Goal: Task Accomplishment & Management: Use online tool/utility

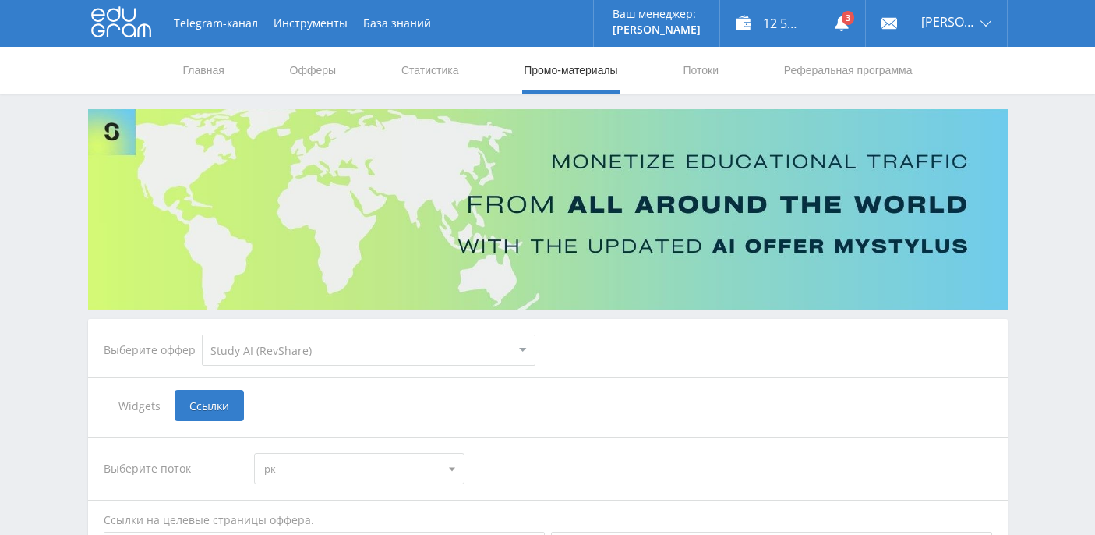
select select "376"
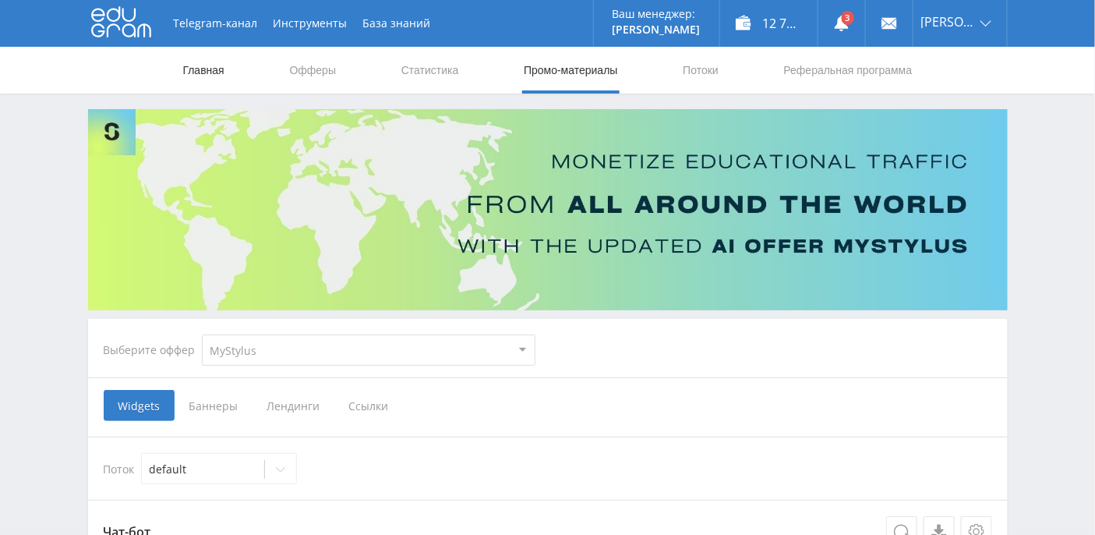
click at [200, 69] on link "Главная" at bounding box center [204, 70] width 44 height 47
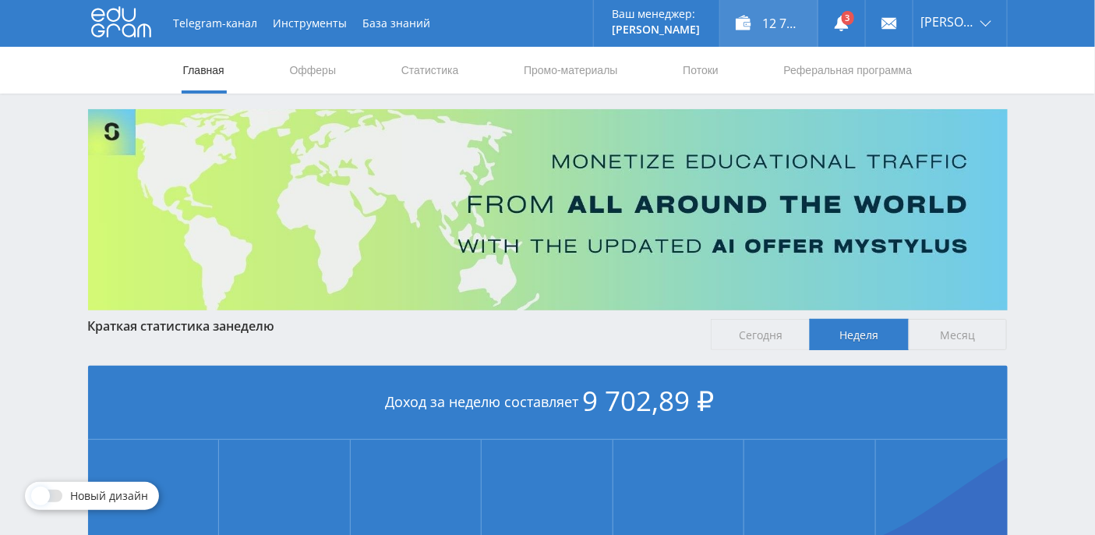
click at [794, 20] on div "12 702,89 ₽" at bounding box center [768, 23] width 97 height 47
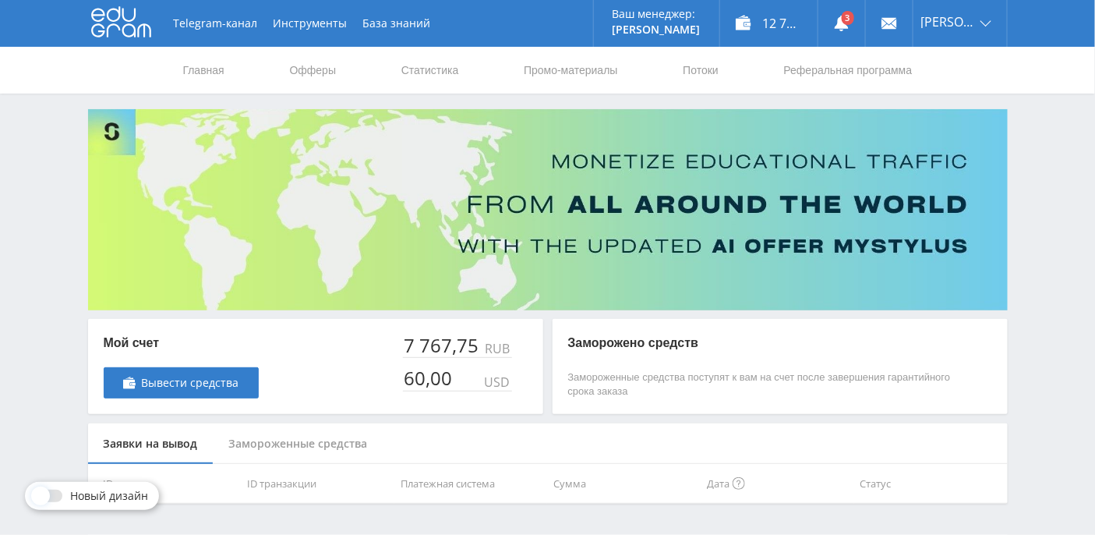
scroll to position [44, 0]
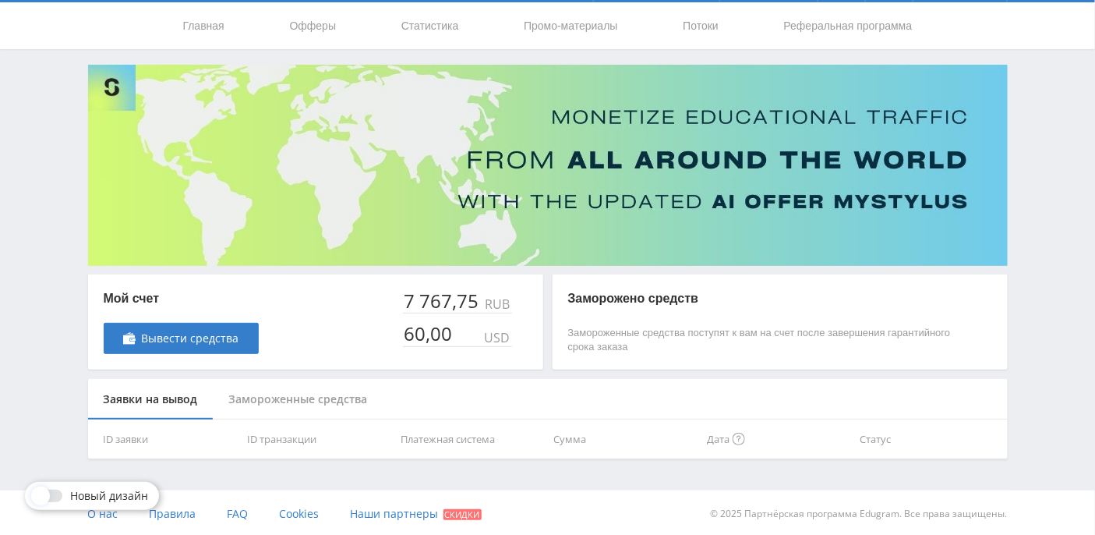
click at [254, 403] on div "Замороженные средства" at bounding box center [299, 399] width 170 height 41
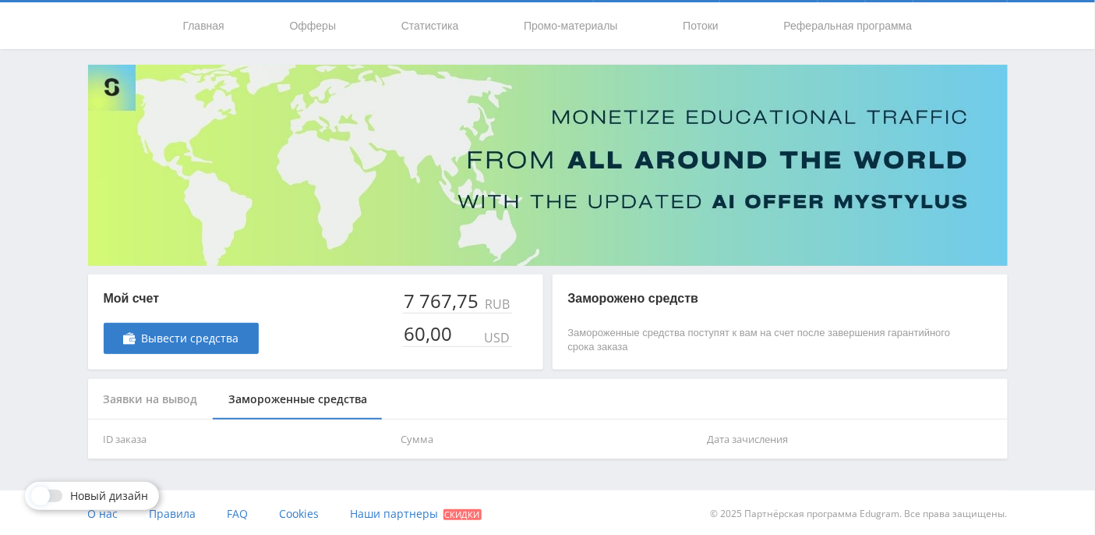
click at [136, 394] on div "Заявки на вывод" at bounding box center [151, 399] width 126 height 41
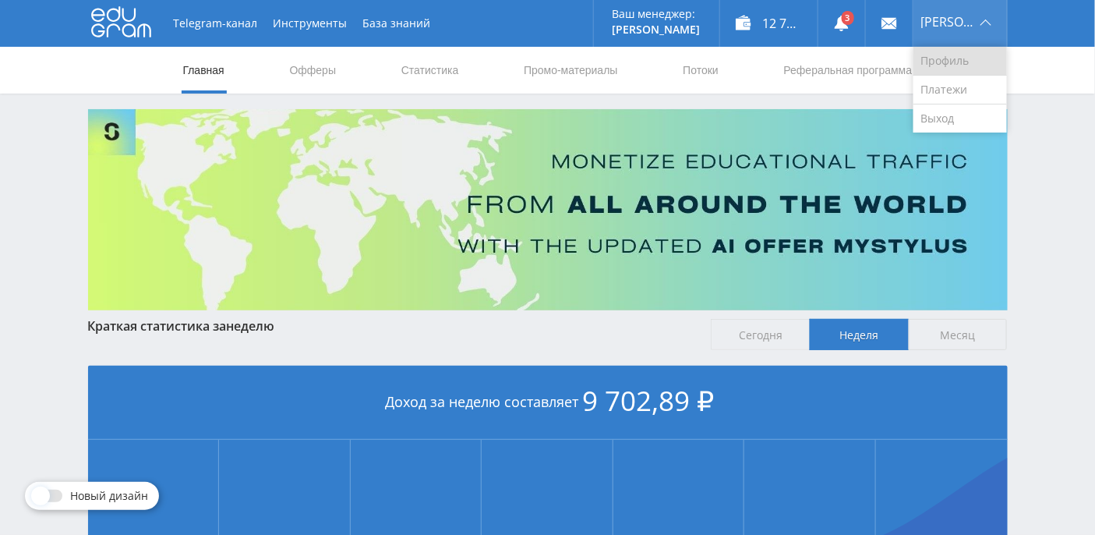
click at [971, 57] on link "Профиль" at bounding box center [961, 61] width 94 height 29
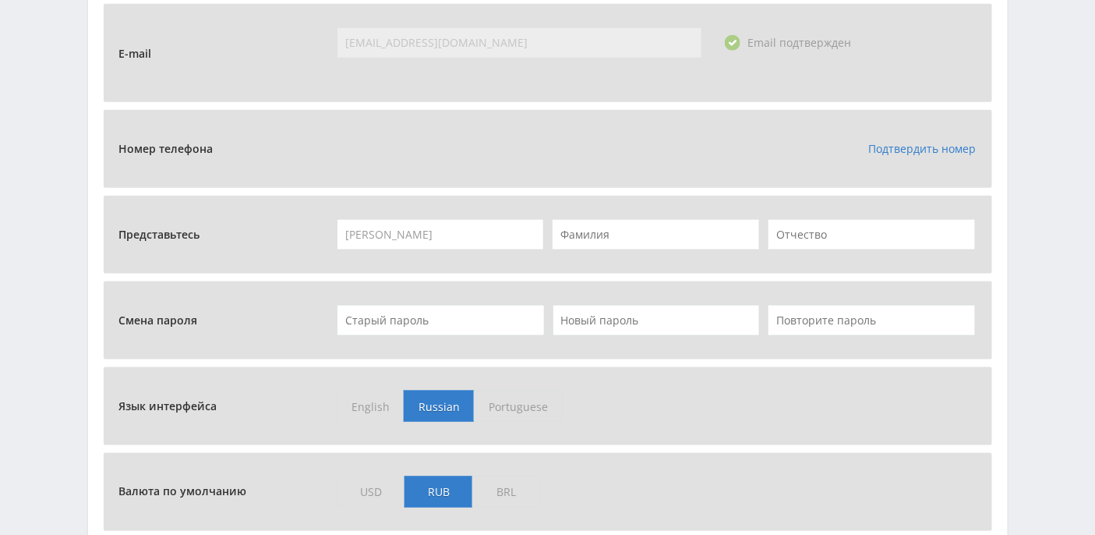
scroll to position [624, 0]
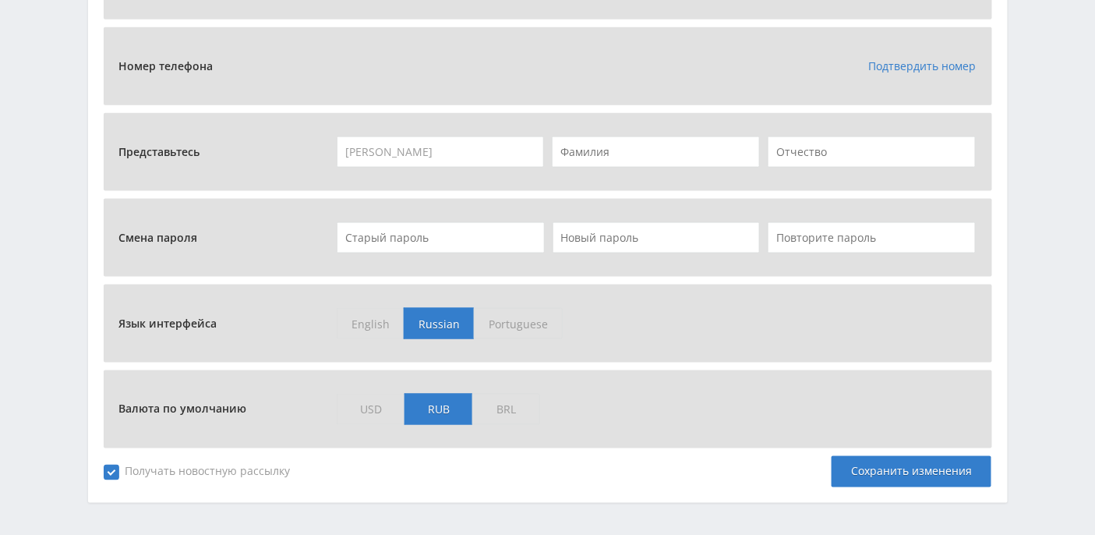
click at [376, 412] on span "USD" at bounding box center [371, 409] width 68 height 31
click at [0, 0] on input "USD" at bounding box center [0, 0] width 0 height 0
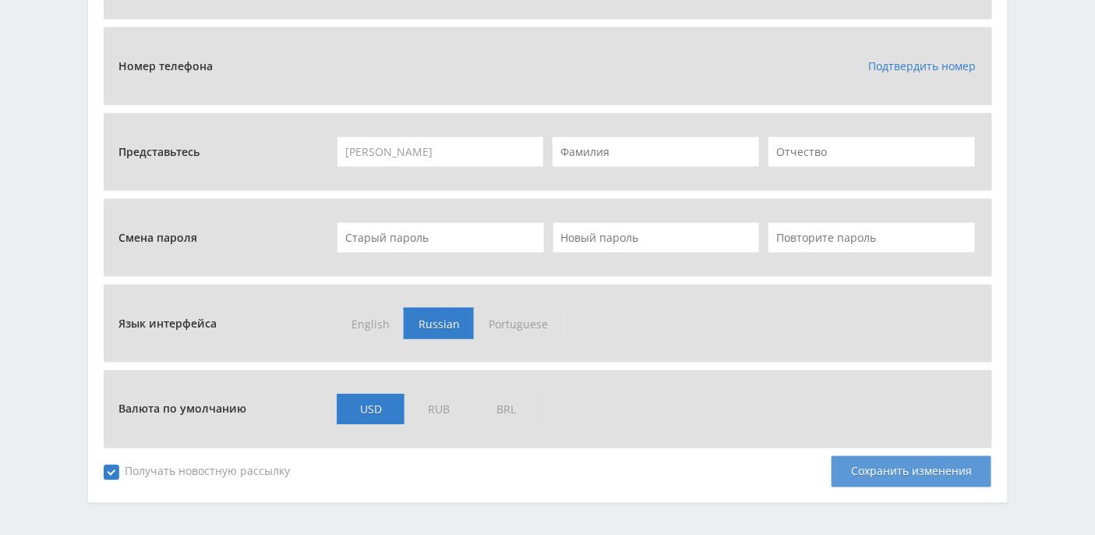
click at [899, 471] on div "Сохранить изменения" at bounding box center [912, 471] width 160 height 31
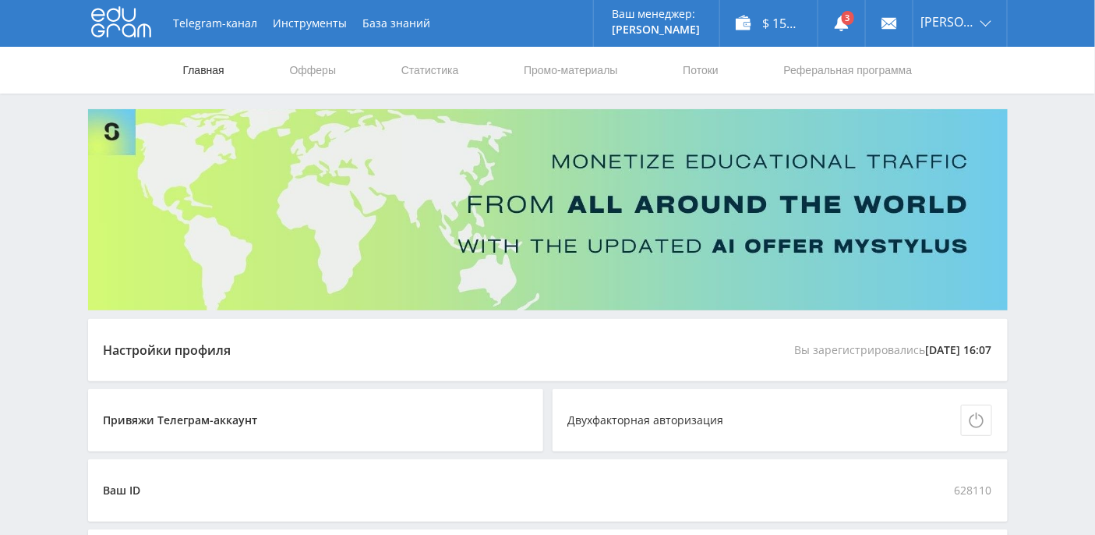
click at [191, 73] on link "Главная" at bounding box center [204, 70] width 44 height 47
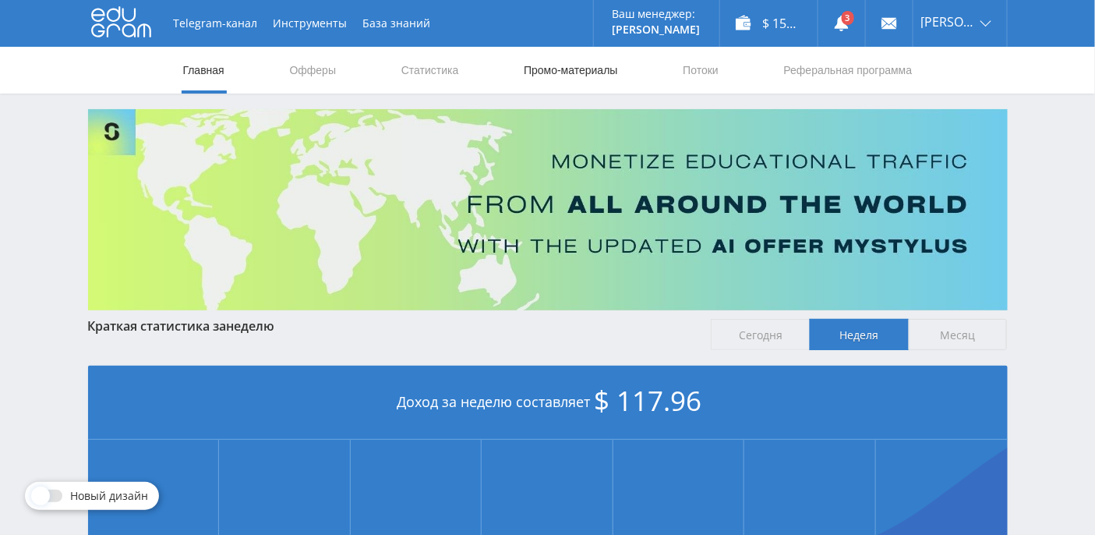
click at [606, 67] on link "Промо-материалы" at bounding box center [570, 70] width 97 height 47
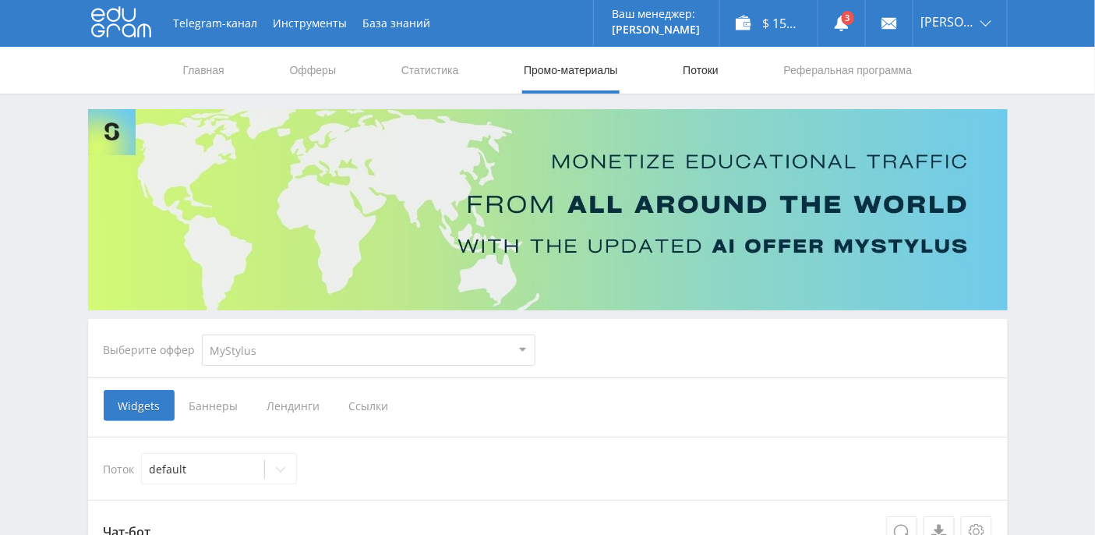
click at [705, 69] on link "Потоки" at bounding box center [700, 70] width 39 height 47
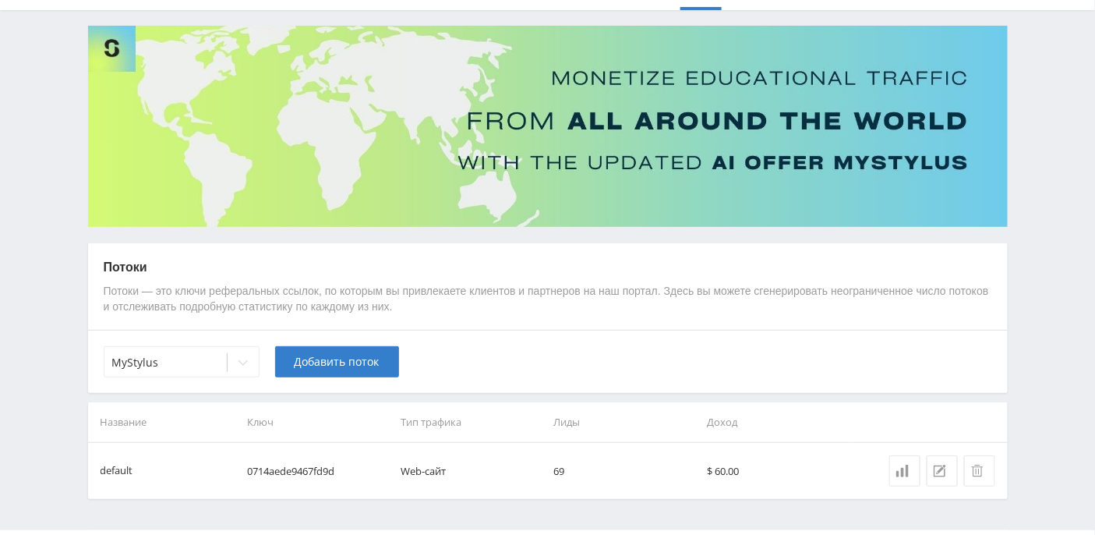
scroll to position [123, 0]
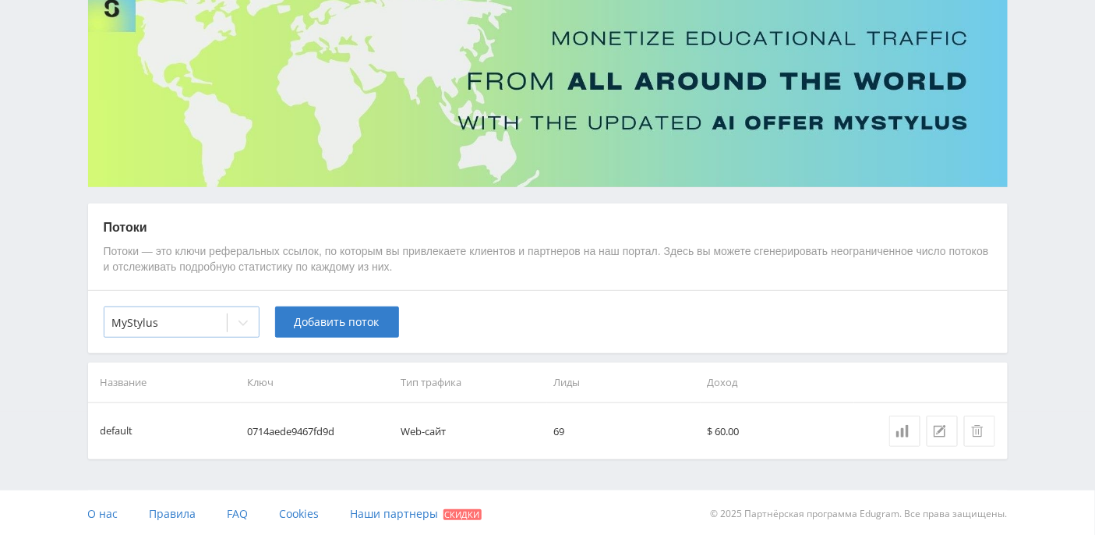
click at [241, 321] on icon at bounding box center [243, 322] width 12 height 12
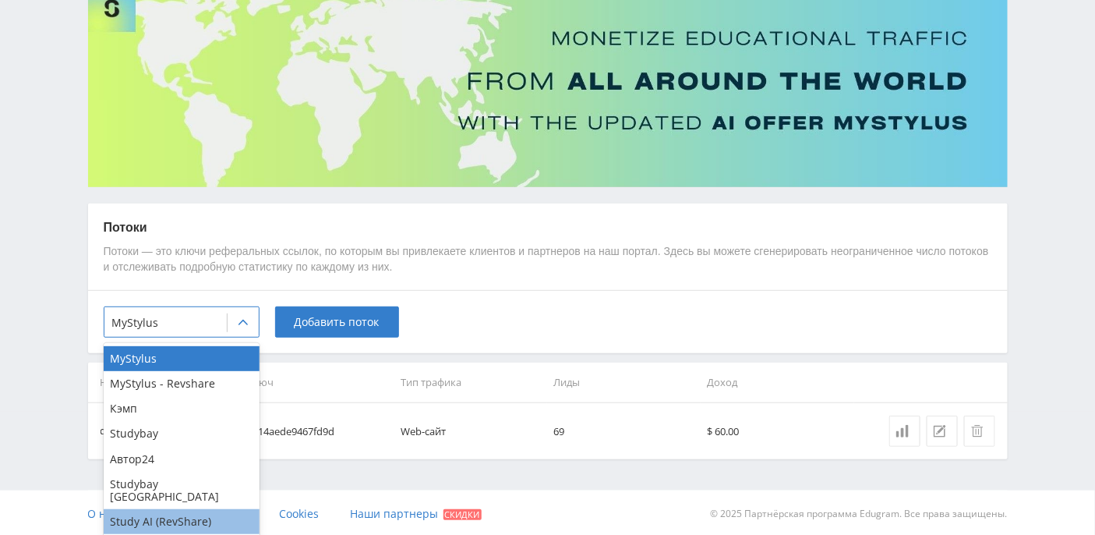
click at [183, 511] on div "Study AI (RevShare)" at bounding box center [182, 521] width 156 height 25
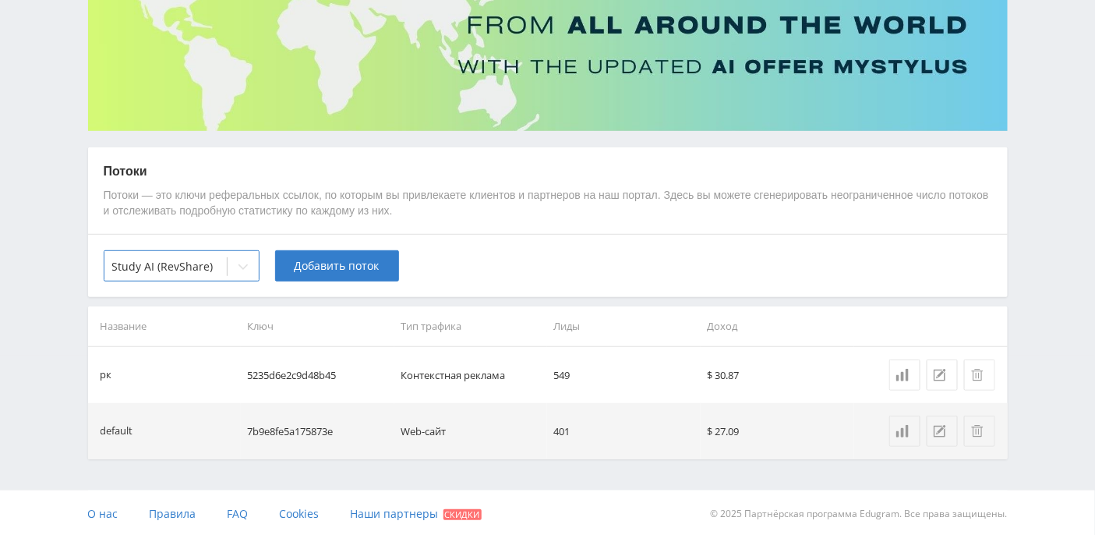
scroll to position [0, 0]
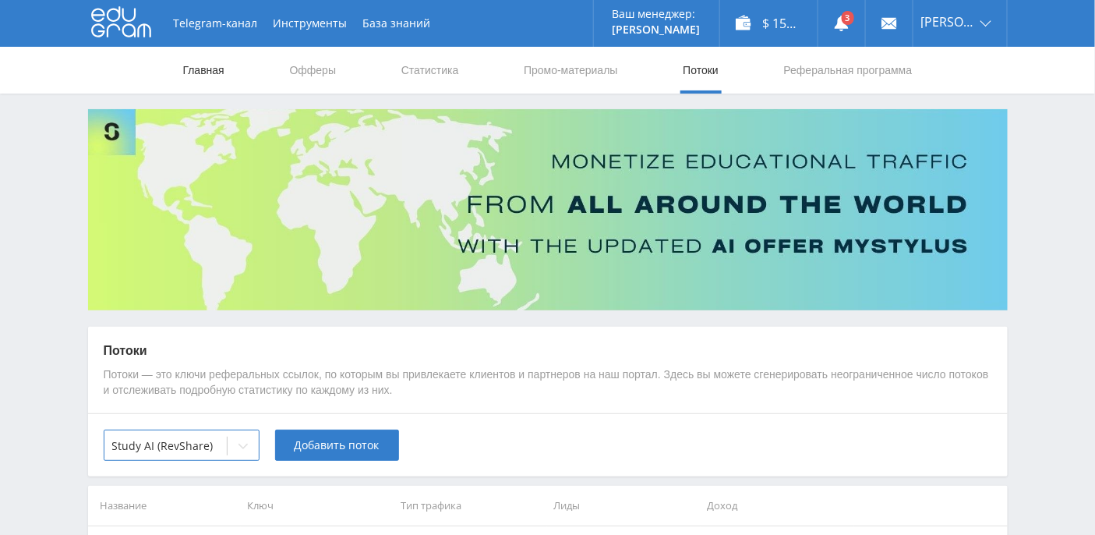
click at [213, 77] on link "Главная" at bounding box center [204, 70] width 44 height 47
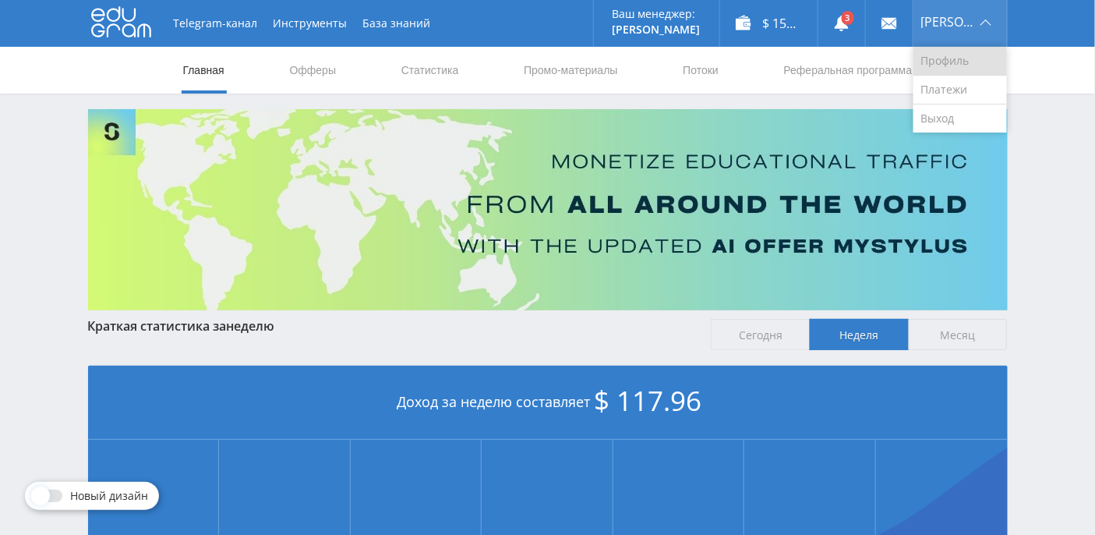
click at [974, 59] on link "Профиль" at bounding box center [961, 61] width 94 height 29
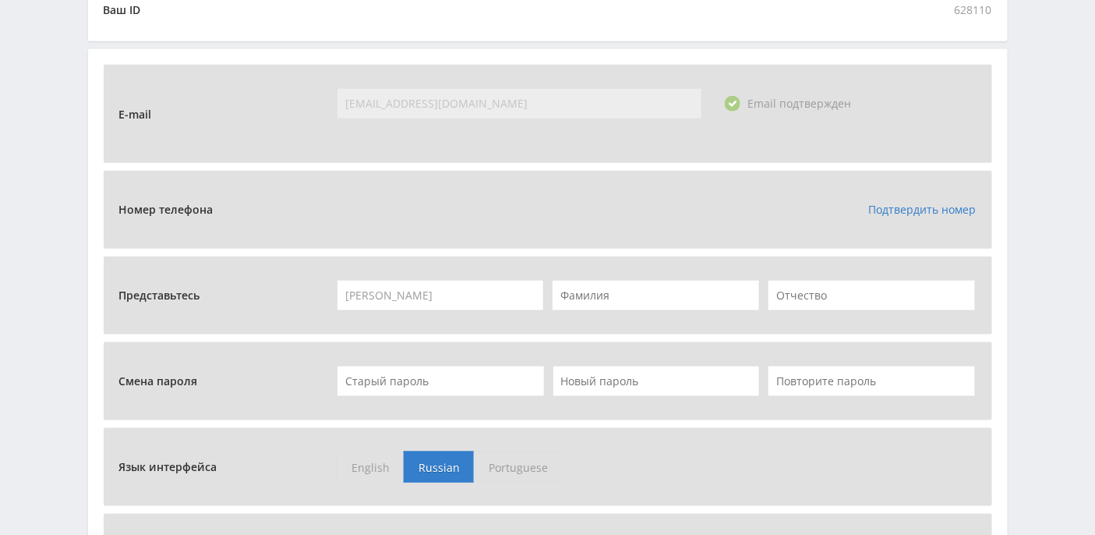
scroll to position [676, 0]
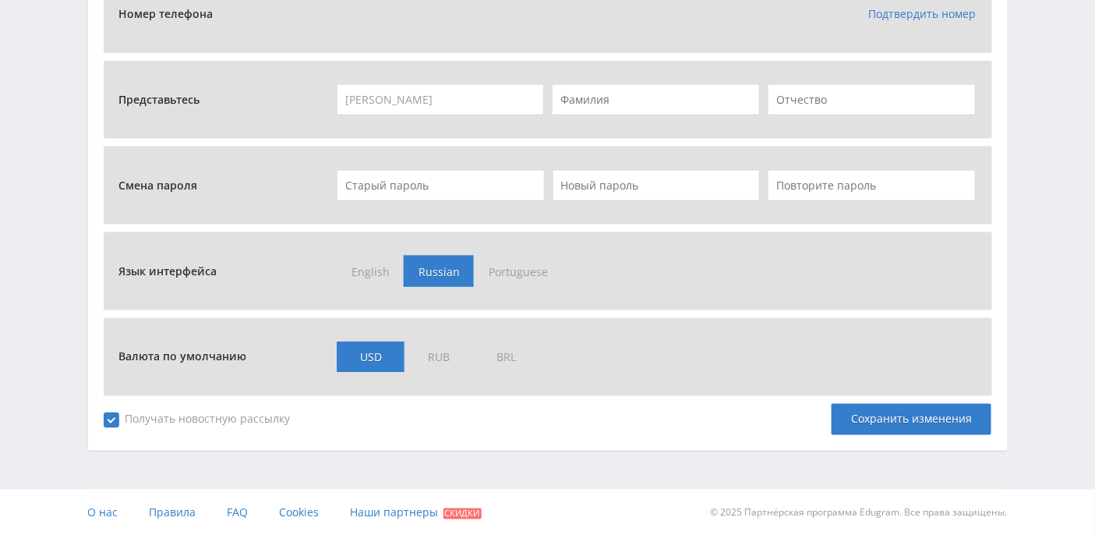
click at [437, 355] on span "RUB" at bounding box center [439, 356] width 68 height 31
click at [0, 0] on input "RUB" at bounding box center [0, 0] width 0 height 0
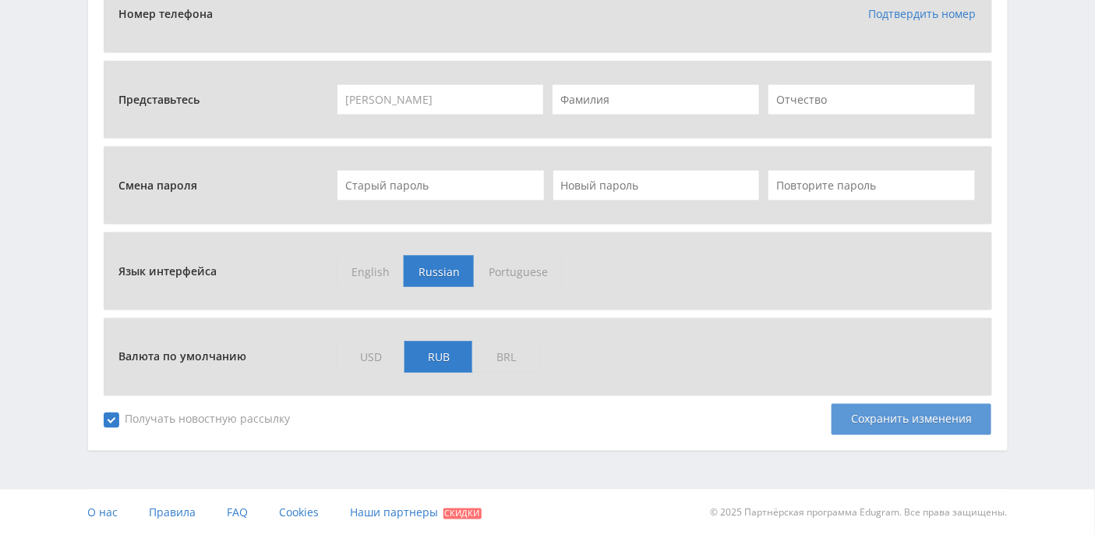
click at [886, 423] on div "Сохранить изменения" at bounding box center [912, 419] width 160 height 31
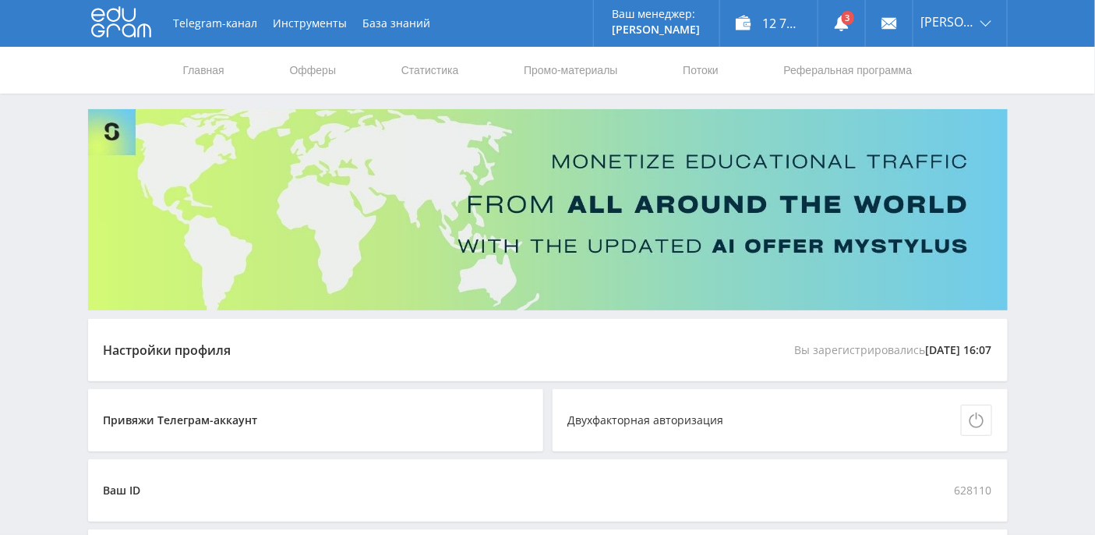
click at [126, 34] on icon at bounding box center [121, 21] width 60 height 31
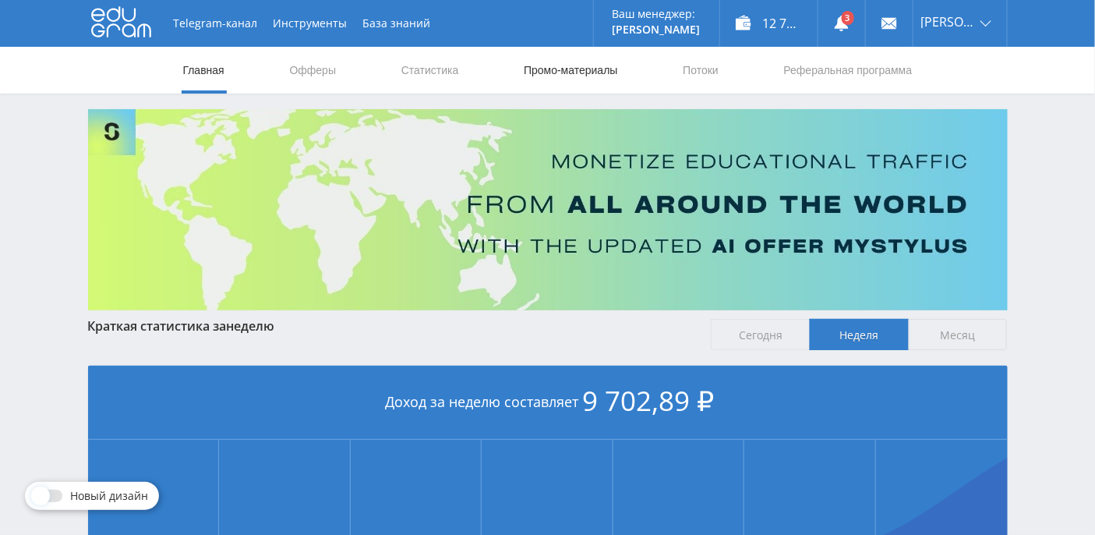
click at [588, 69] on link "Промо-материалы" at bounding box center [570, 70] width 97 height 47
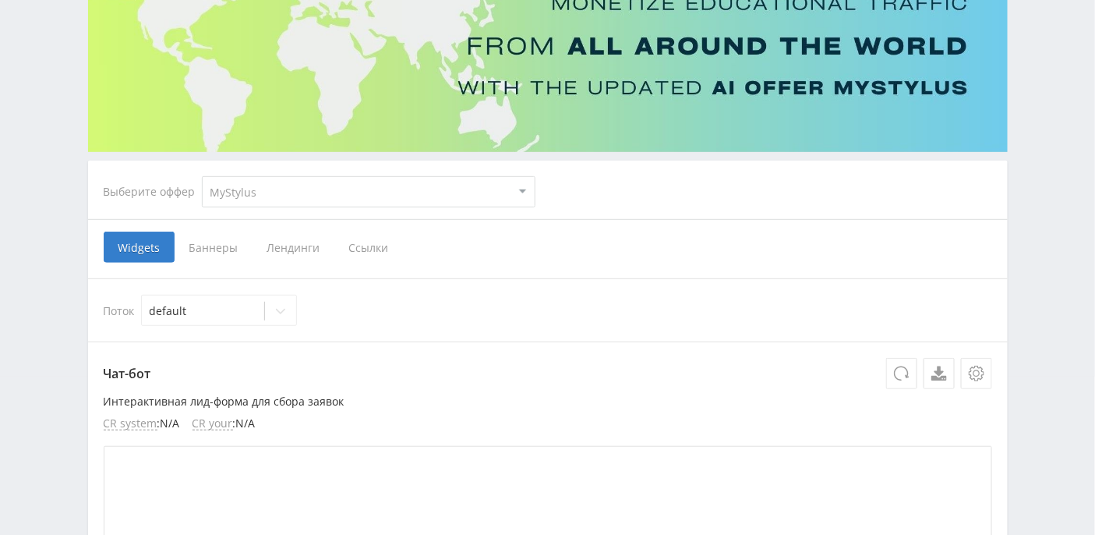
scroll to position [108, 0]
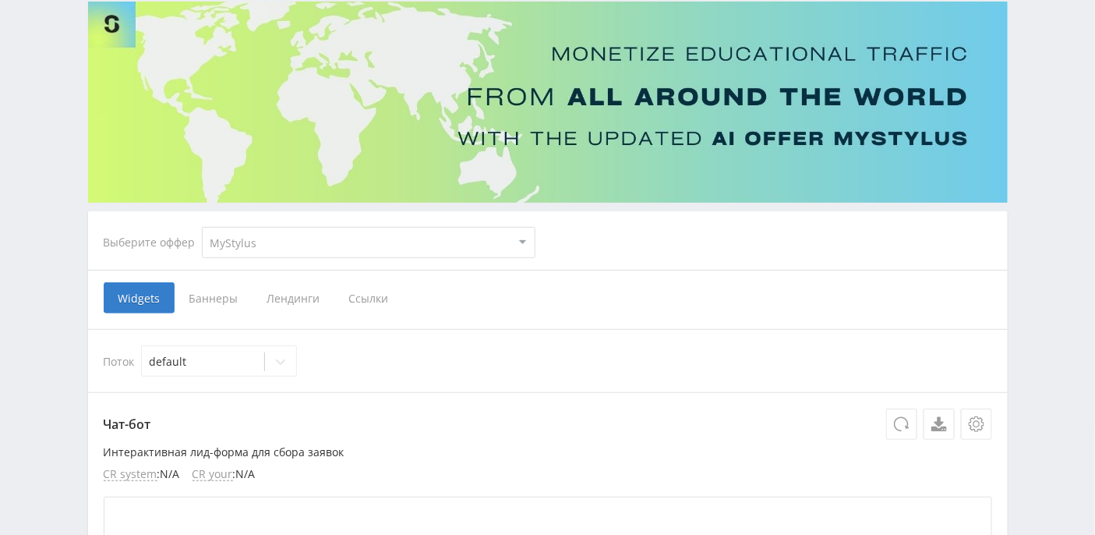
click at [514, 243] on select "MyStylus MyStylus - Revshare Кэмп Studybay Автор24 Studybay Brazil Study AI (Re…" at bounding box center [369, 242] width 334 height 31
select select "376"
click at [202, 227] on select "MyStylus MyStylus - Revshare Кэмп Studybay Автор24 Studybay Brazil Study AI (Re…" at bounding box center [369, 242] width 334 height 31
select select "376"
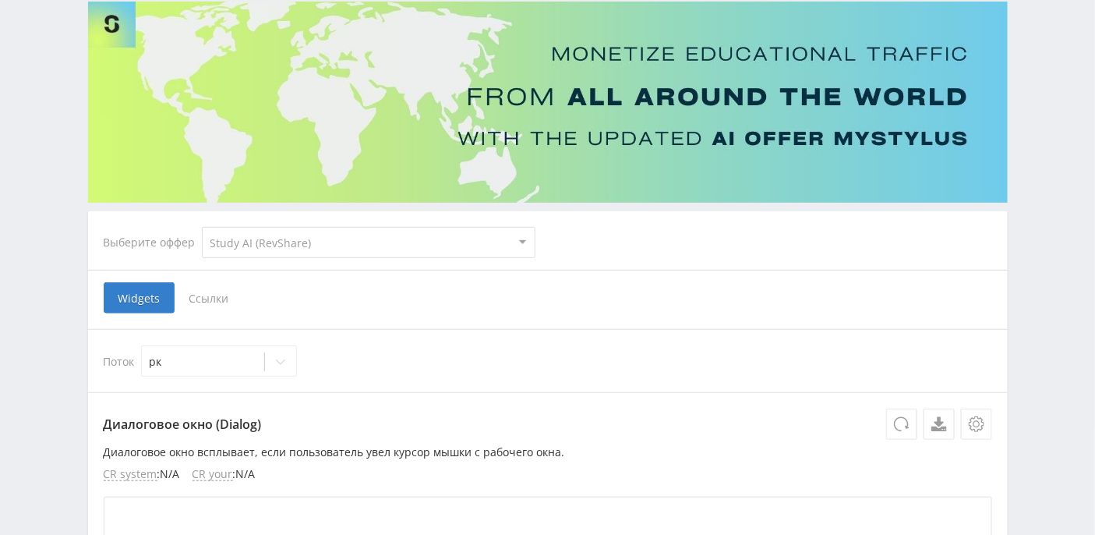
click at [370, 298] on div "Widgets Ссылки" at bounding box center [548, 297] width 889 height 31
click at [224, 299] on span "Ссылки" at bounding box center [209, 297] width 69 height 31
click at [0, 0] on input "Ссылки" at bounding box center [0, 0] width 0 height 0
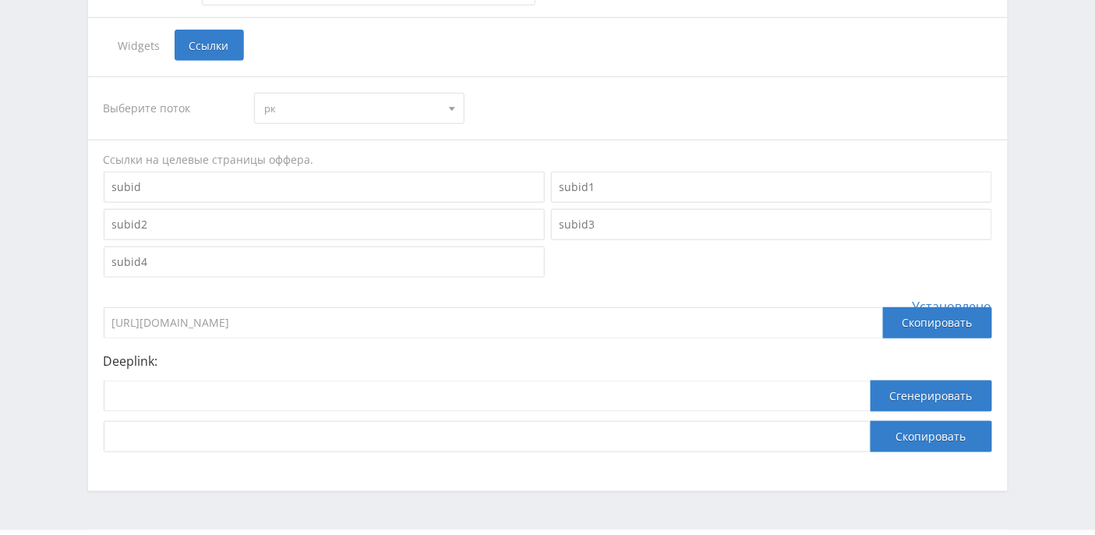
scroll to position [392, 0]
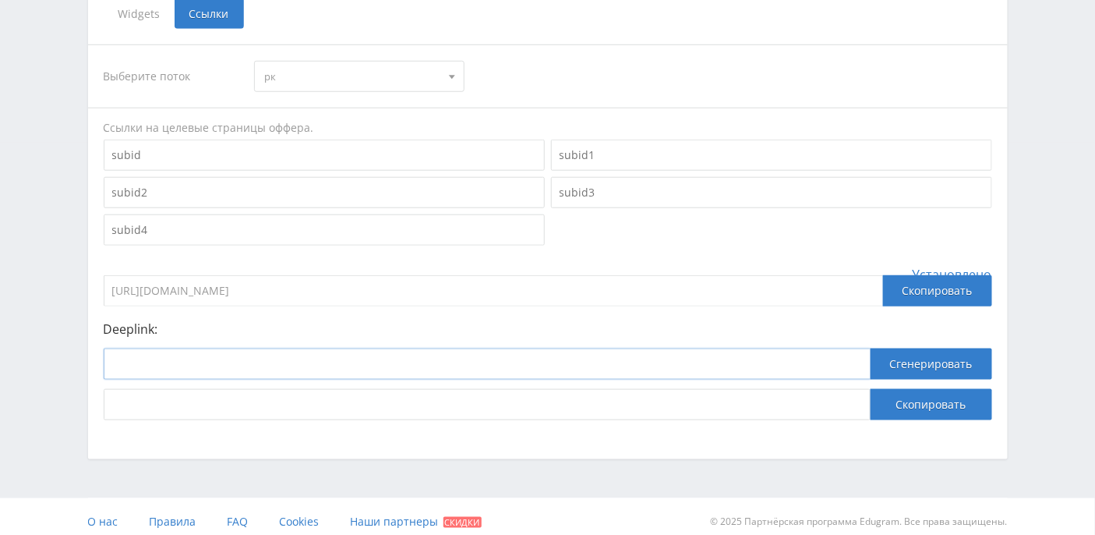
click at [182, 373] on input at bounding box center [487, 363] width 767 height 31
paste input "https://study24.ai/chat/google_image"
type input "https://study24.ai/chat/google_image"
click at [924, 359] on button "Сгенерировать" at bounding box center [932, 363] width 122 height 31
drag, startPoint x: 721, startPoint y: 400, endPoint x: 104, endPoint y: 395, distance: 617.4
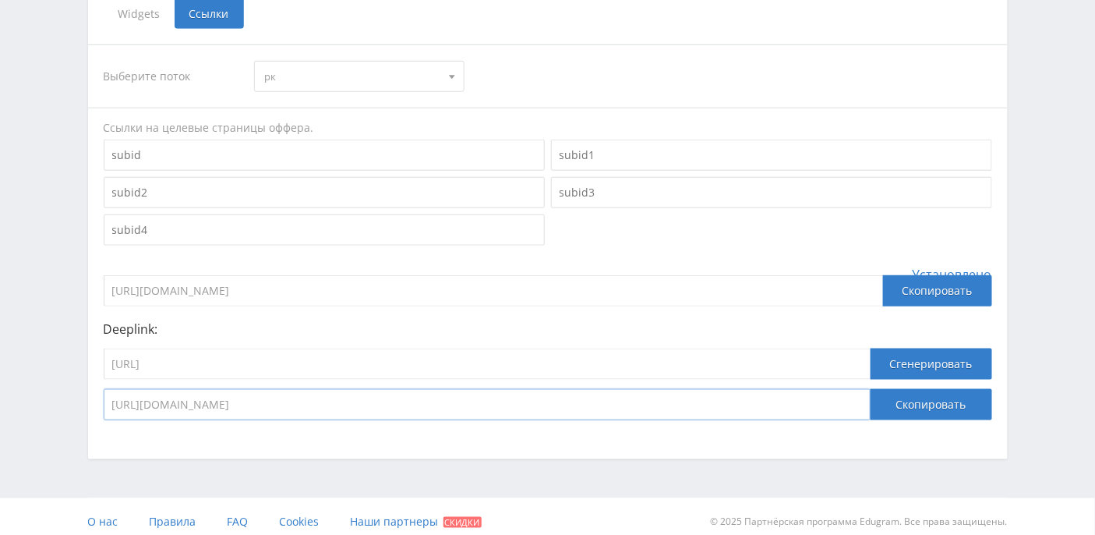
click at [104, 395] on input "https://eduforms.org/?rid=5235d6e2c9d48b45&ulp=https%3A%2F%2Fstudy24.ai%2Fchat%…" at bounding box center [487, 404] width 767 height 31
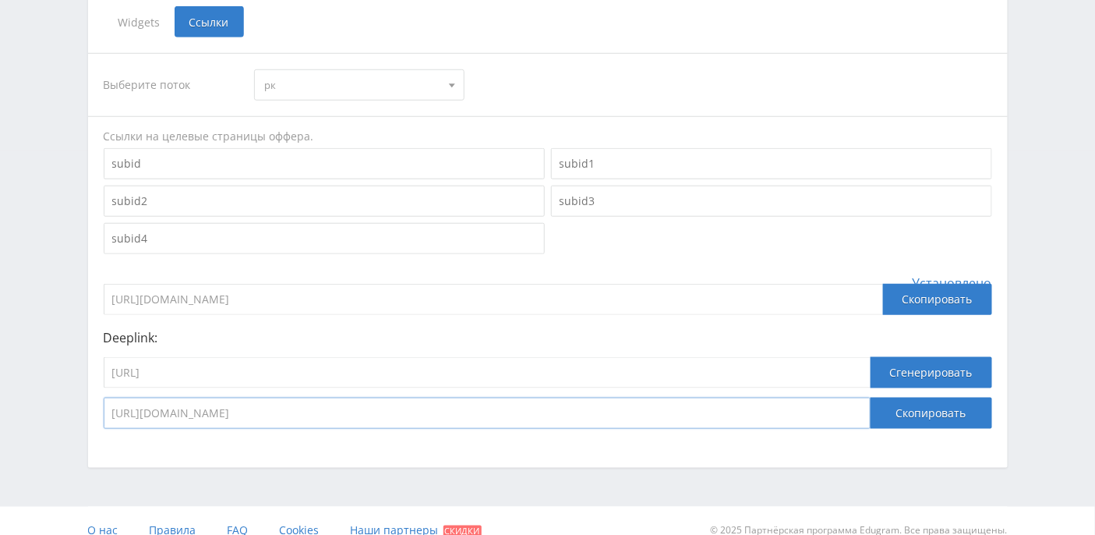
scroll to position [0, 0]
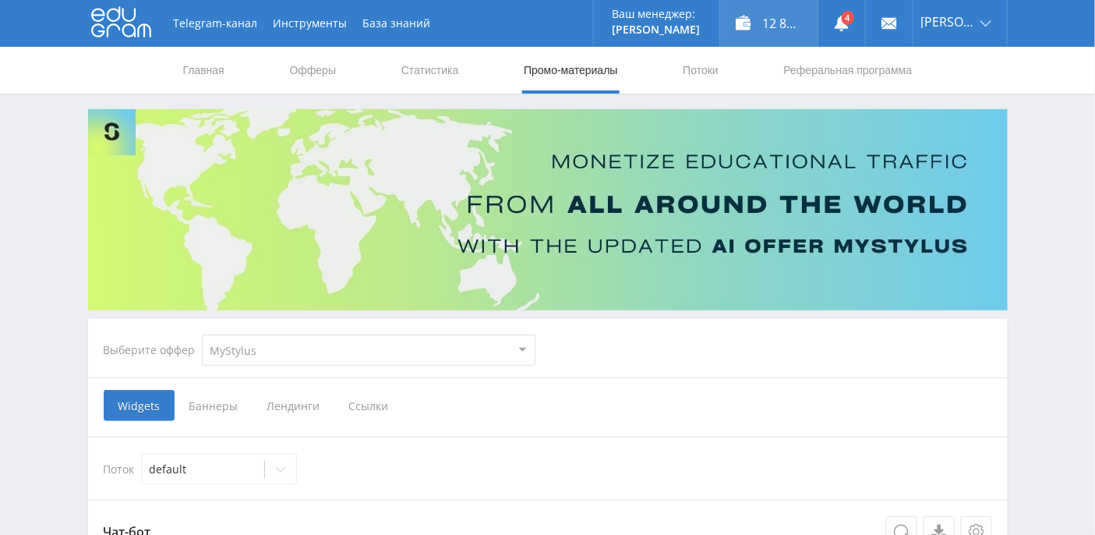
click at [787, 29] on div "12 852,14 ₽" at bounding box center [768, 23] width 97 height 47
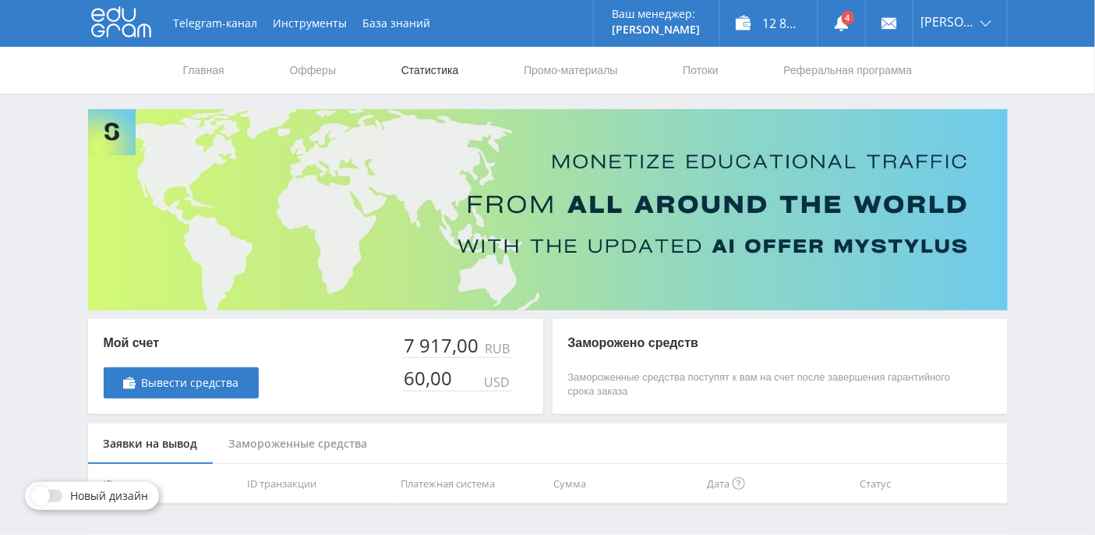
click at [426, 69] on link "Статистика" at bounding box center [430, 70] width 61 height 47
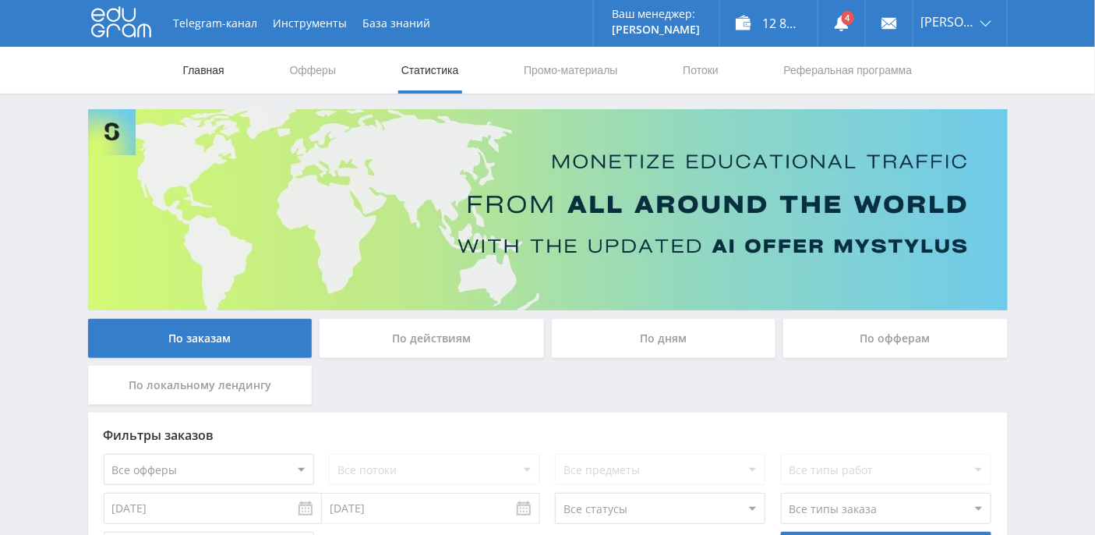
click at [194, 75] on link "Главная" at bounding box center [204, 70] width 44 height 47
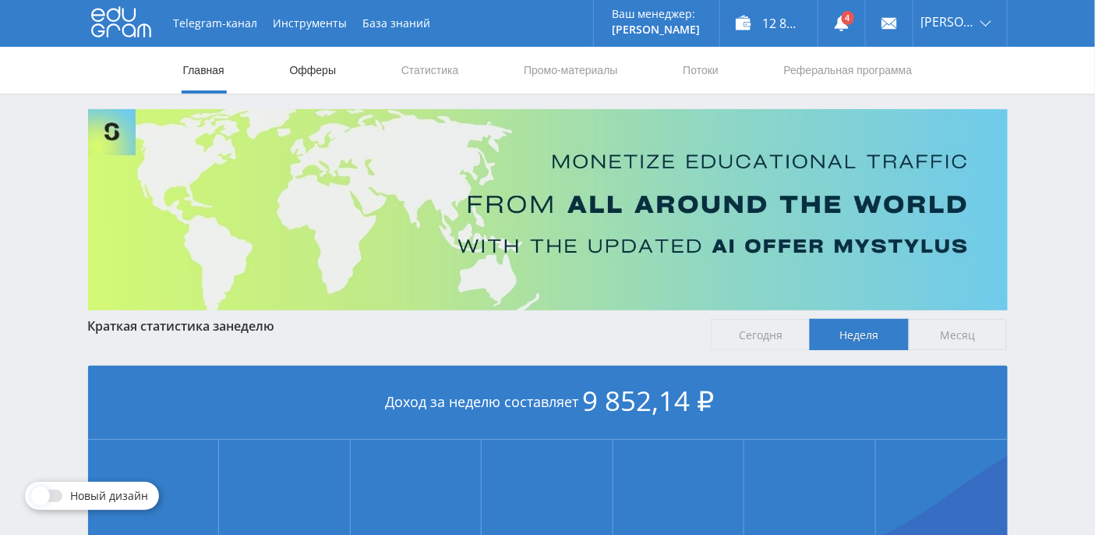
click at [318, 69] on link "Офферы" at bounding box center [313, 70] width 50 height 47
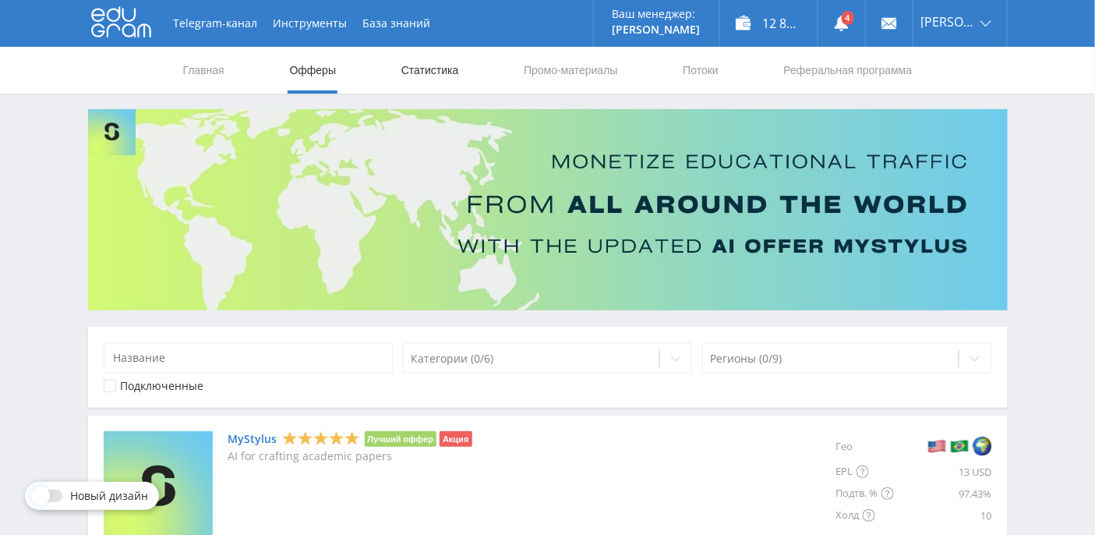
click at [429, 66] on link "Статистика" at bounding box center [430, 70] width 61 height 47
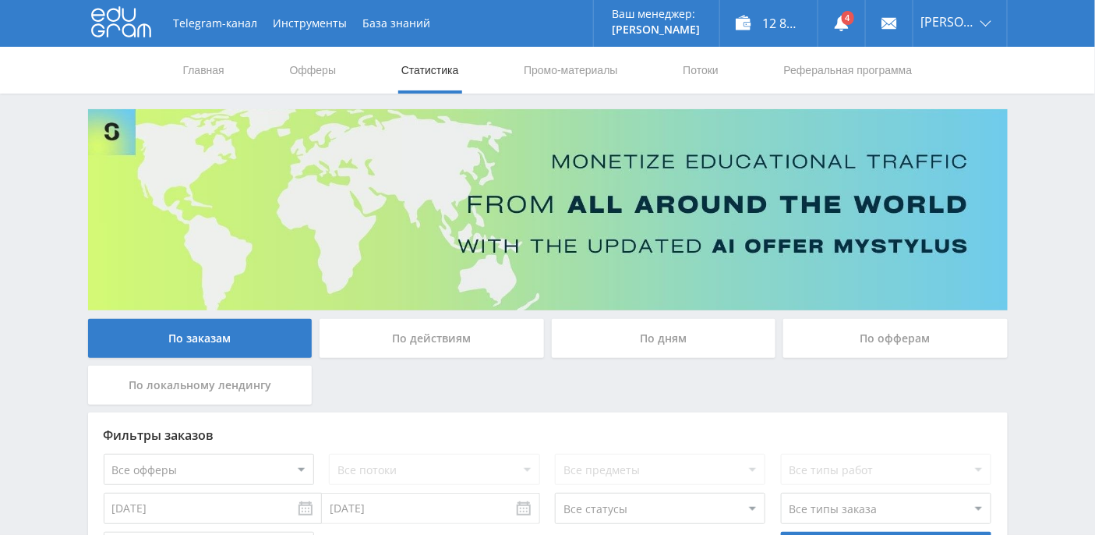
click at [463, 338] on div "По действиям" at bounding box center [432, 338] width 225 height 39
click at [0, 0] on input "По действиям" at bounding box center [0, 0] width 0 height 0
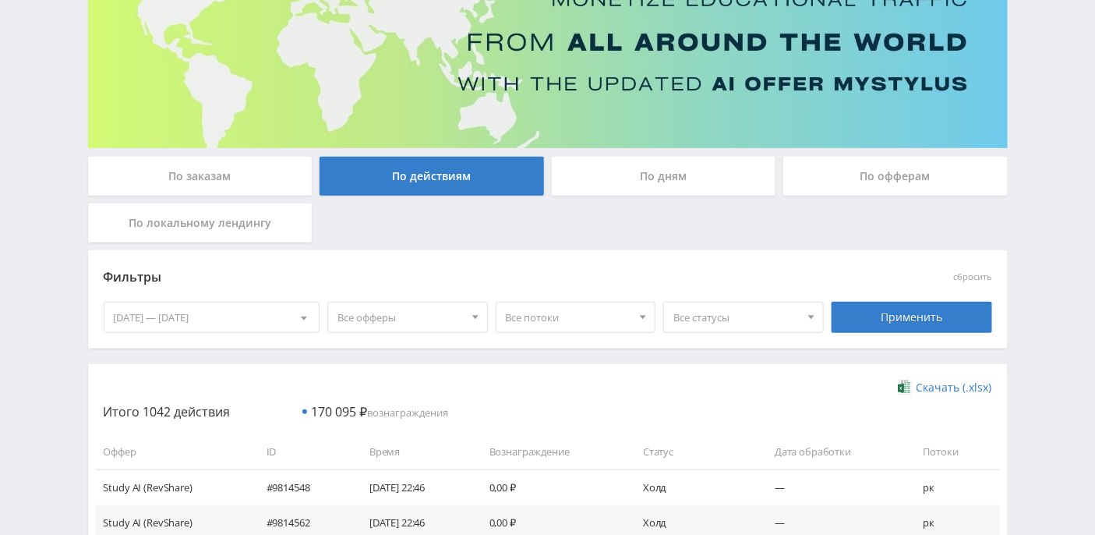
scroll to position [207, 0]
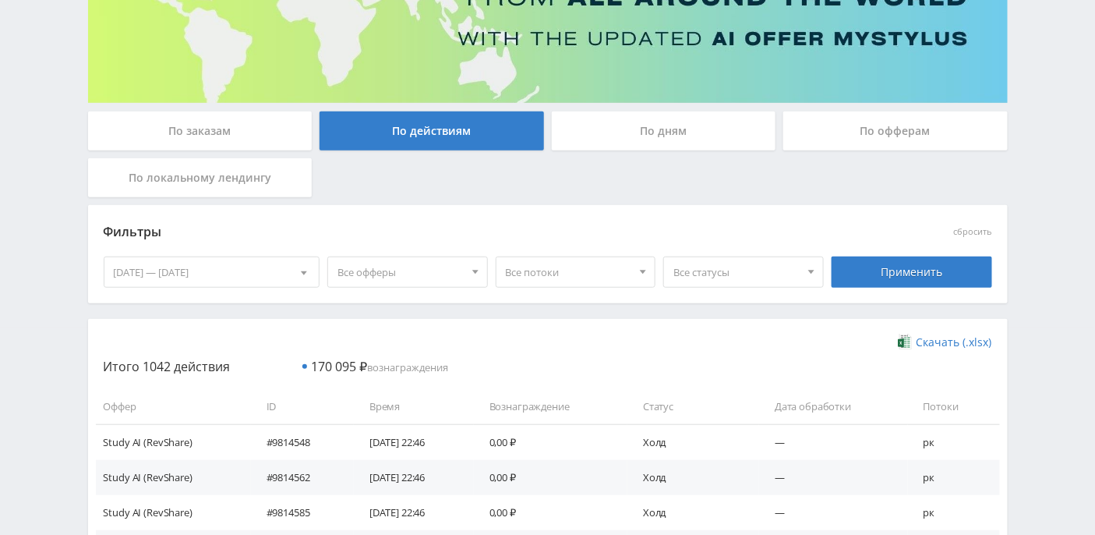
click at [696, 139] on div "По дням" at bounding box center [664, 130] width 225 height 39
click at [0, 0] on input "По дням" at bounding box center [0, 0] width 0 height 0
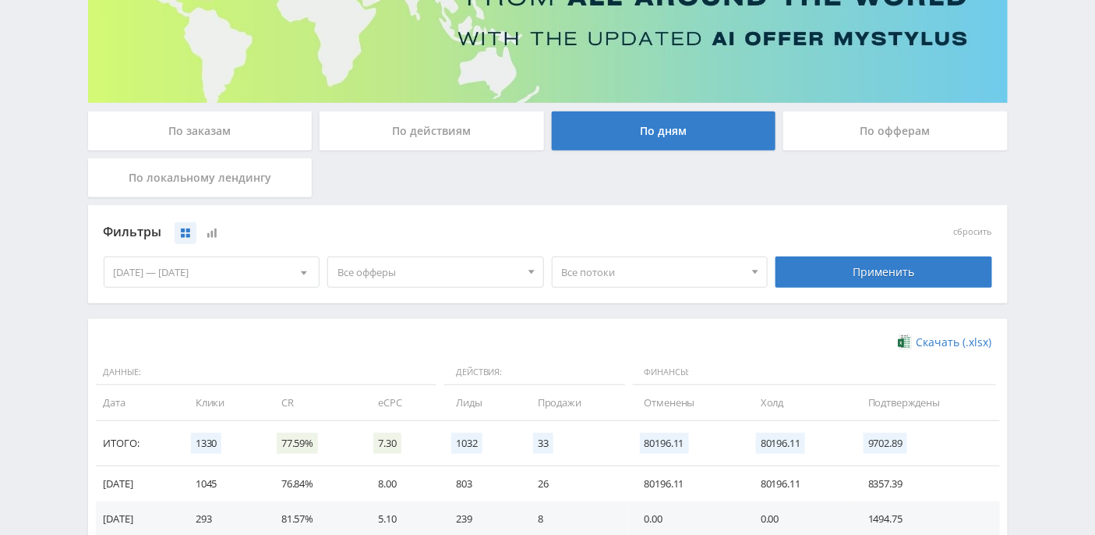
scroll to position [415, 0]
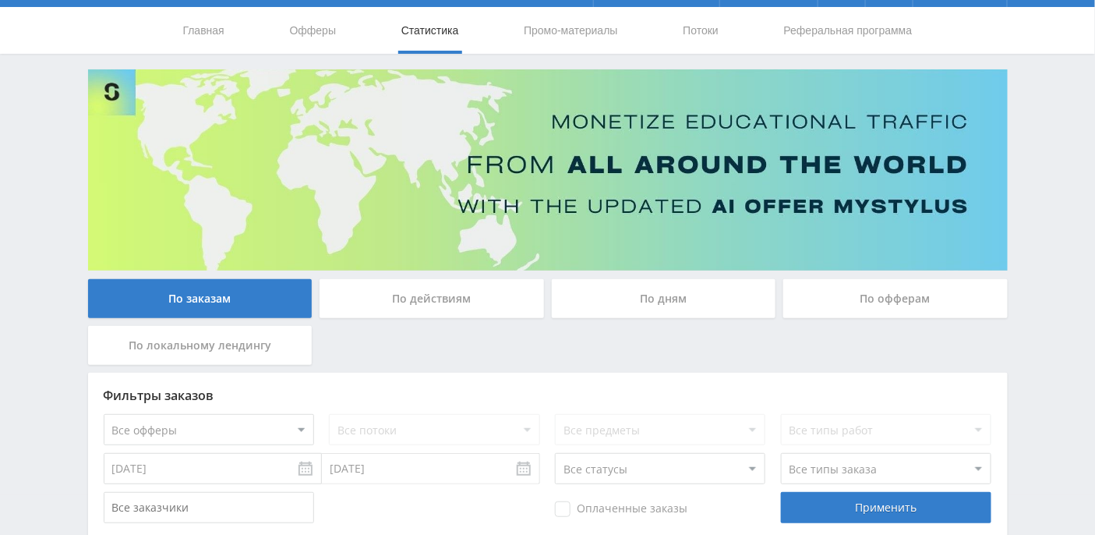
scroll to position [207, 0]
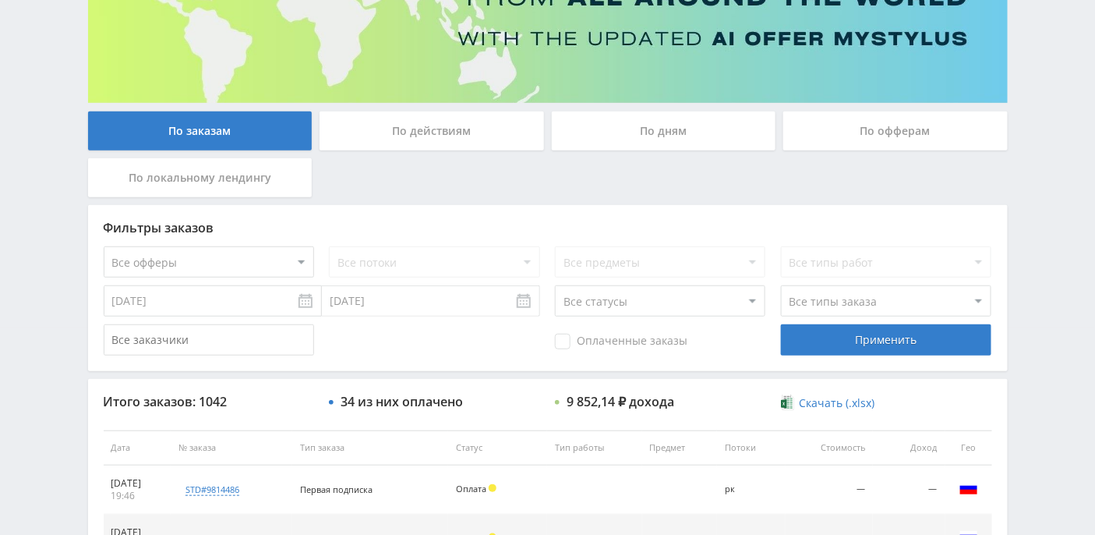
click at [708, 299] on select "Все статусы В аукционе В работе На гарантии Завершен Возврат Черновик" at bounding box center [660, 300] width 210 height 31
select select "3"
click at [555, 285] on select "Все статусы В аукционе В работе На гарантии Завершен Возврат Черновик" at bounding box center [660, 300] width 210 height 31
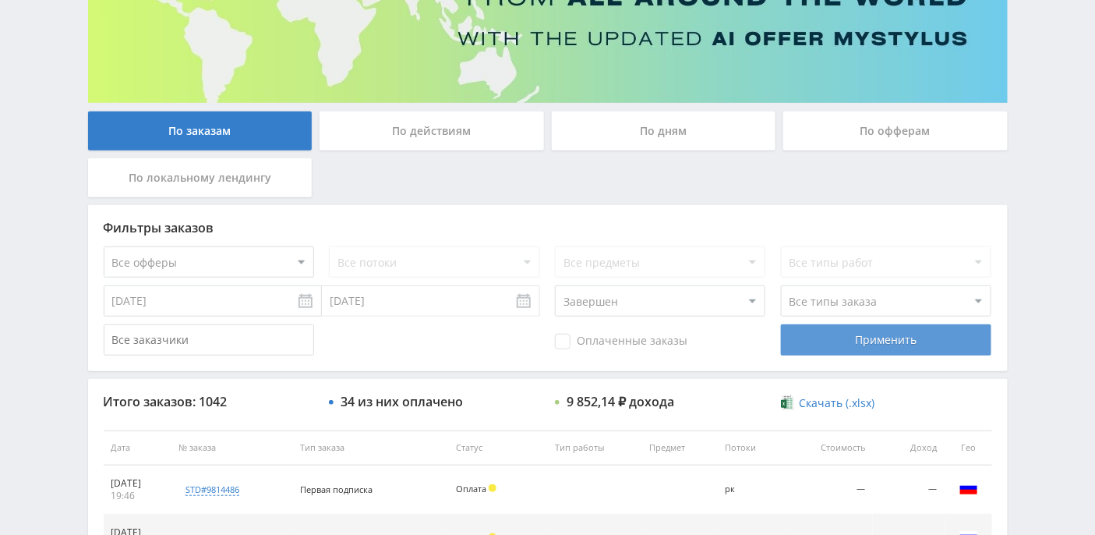
click at [828, 345] on div "Применить" at bounding box center [886, 339] width 210 height 31
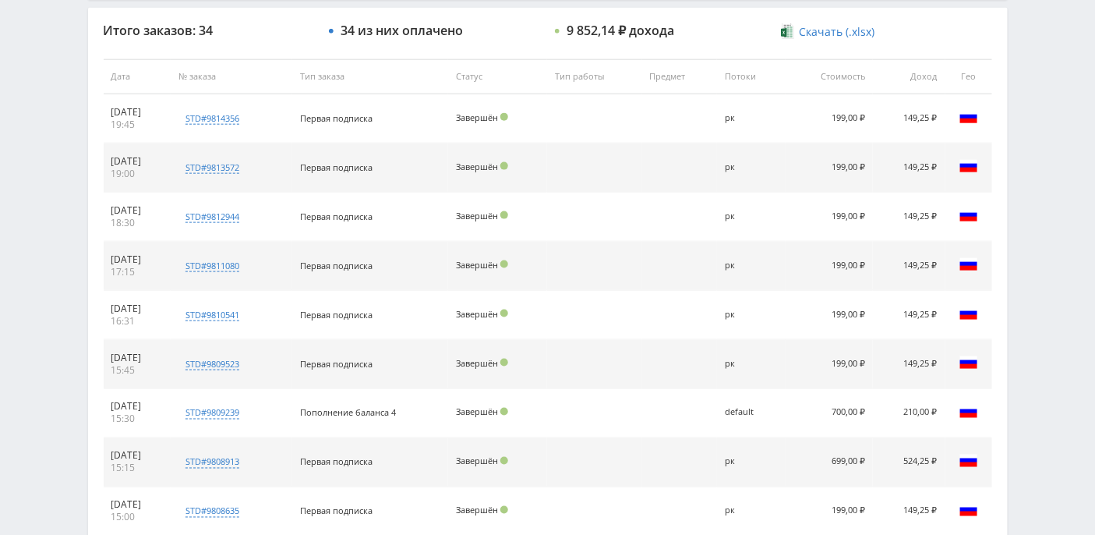
scroll to position [592, 0]
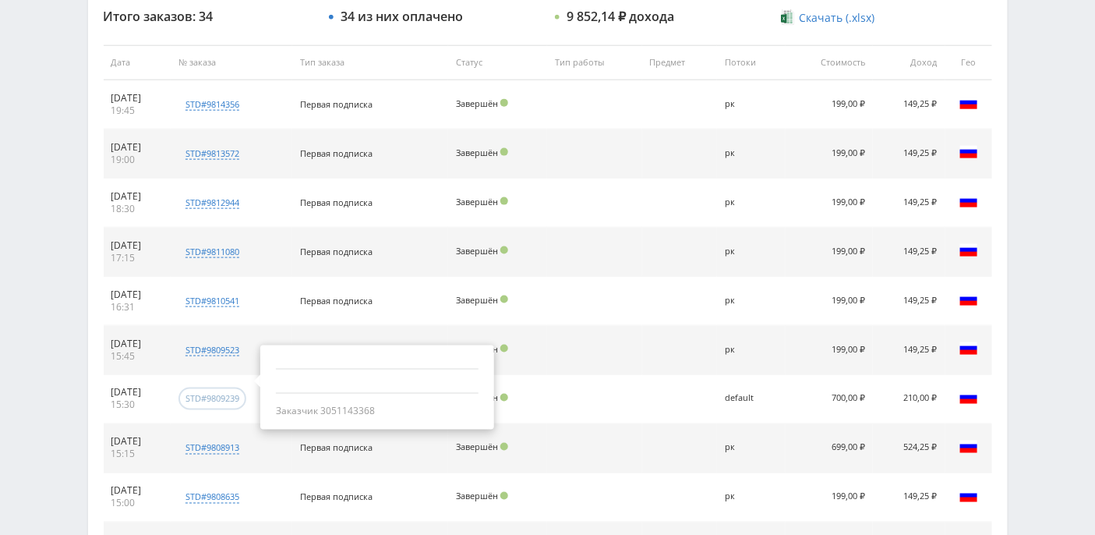
click at [239, 394] on div "std#9809239" at bounding box center [213, 399] width 54 height 12
click at [246, 401] on div "std#9809239" at bounding box center [213, 398] width 68 height 23
click at [224, 398] on div "std#9809239" at bounding box center [213, 399] width 54 height 12
drag, startPoint x: 222, startPoint y: 398, endPoint x: 238, endPoint y: 399, distance: 15.7
click at [223, 398] on div "std#9809239" at bounding box center [213, 399] width 54 height 12
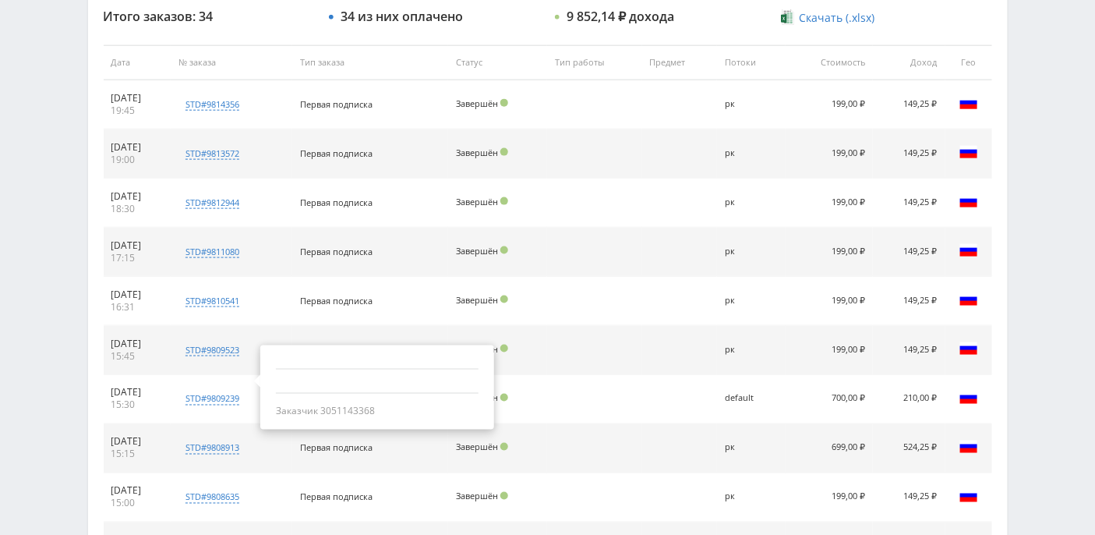
click at [365, 405] on div "Заказчик 3051143368" at bounding box center [377, 411] width 203 height 12
click at [363, 407] on div "Заказчик 3051143368" at bounding box center [377, 411] width 203 height 12
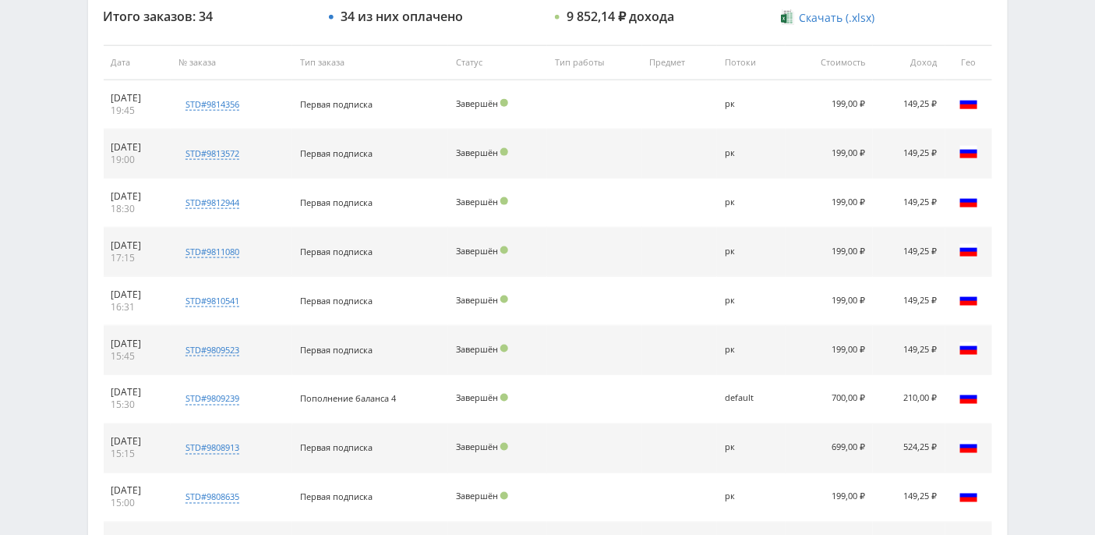
click at [234, 408] on td "std#9809239 Заказчик 3051143368" at bounding box center [232, 399] width 122 height 49
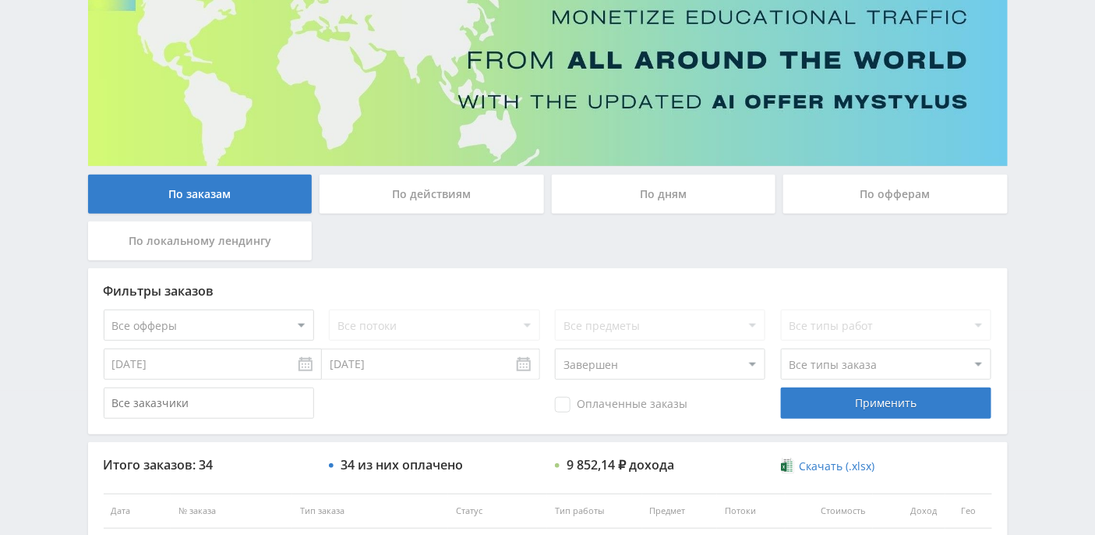
scroll to position [207, 0]
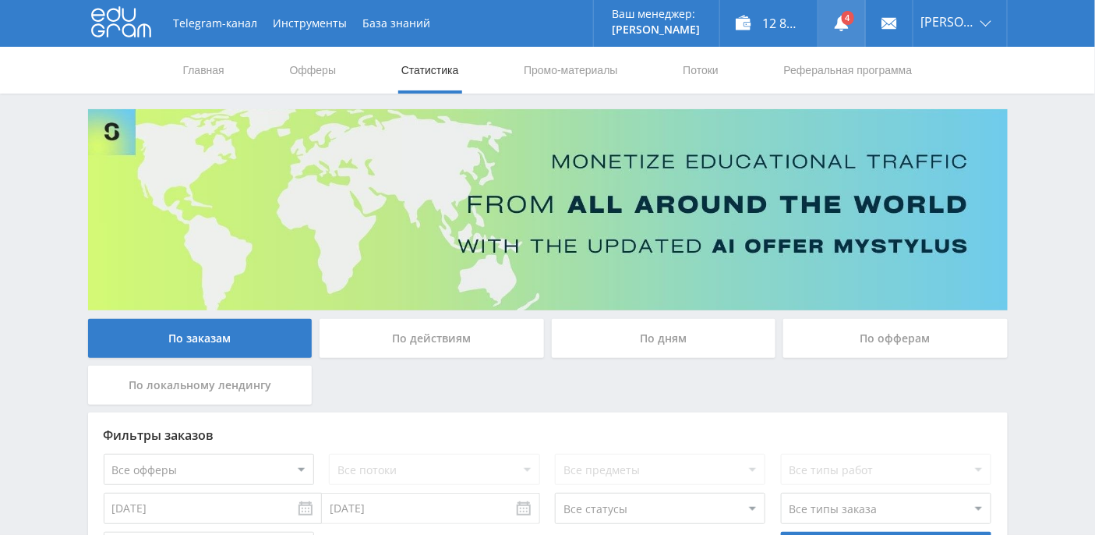
click at [849, 24] on use at bounding box center [842, 24] width 14 height 16
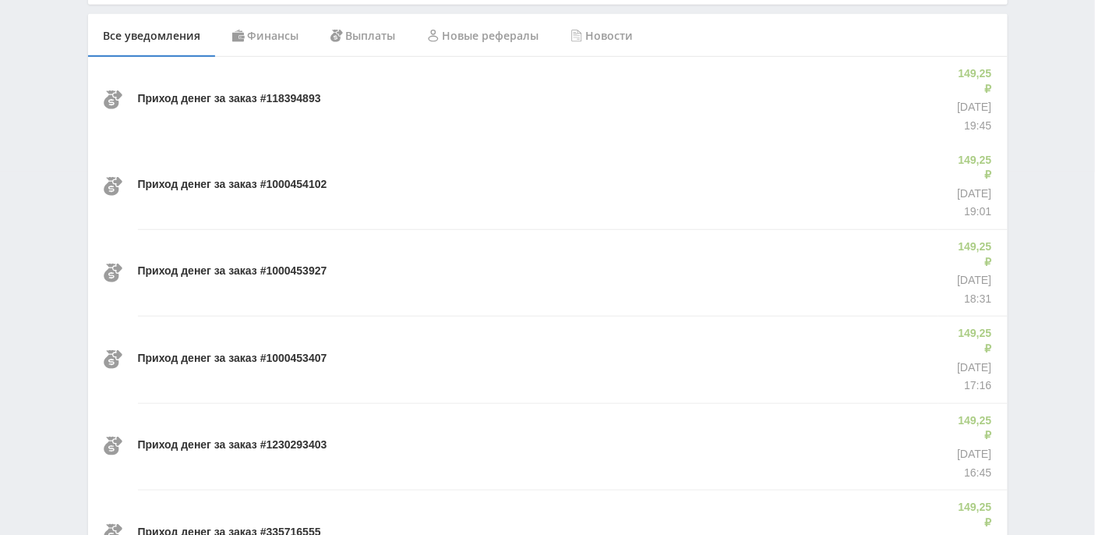
scroll to position [229, 0]
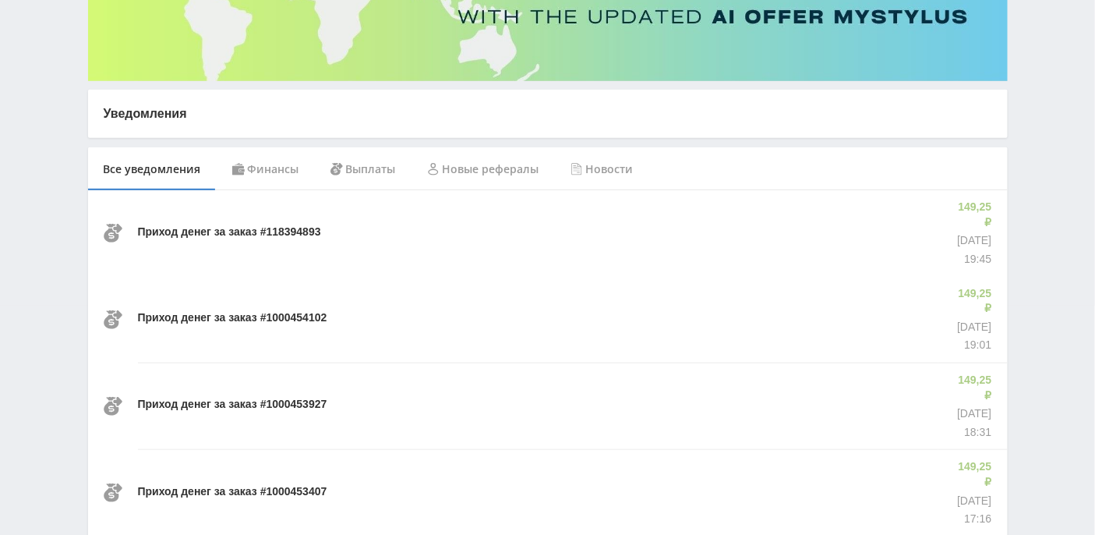
click at [280, 165] on div "Финансы" at bounding box center [266, 169] width 98 height 44
click at [363, 173] on div "Выплаты" at bounding box center [363, 169] width 97 height 44
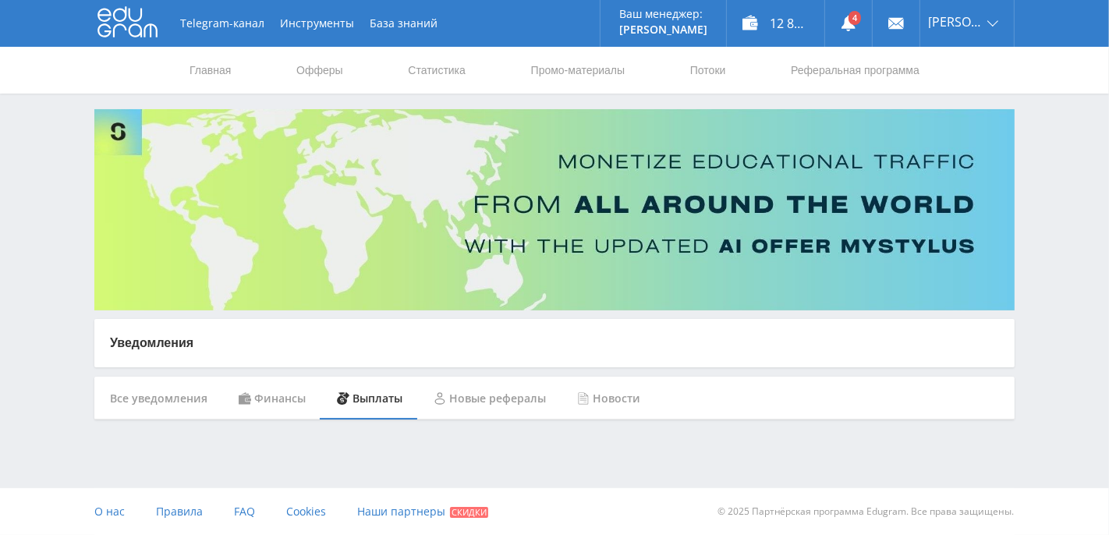
click at [487, 396] on div "Новые рефералы" at bounding box center [489, 399] width 143 height 44
click at [603, 399] on div "Новости" at bounding box center [608, 399] width 94 height 44
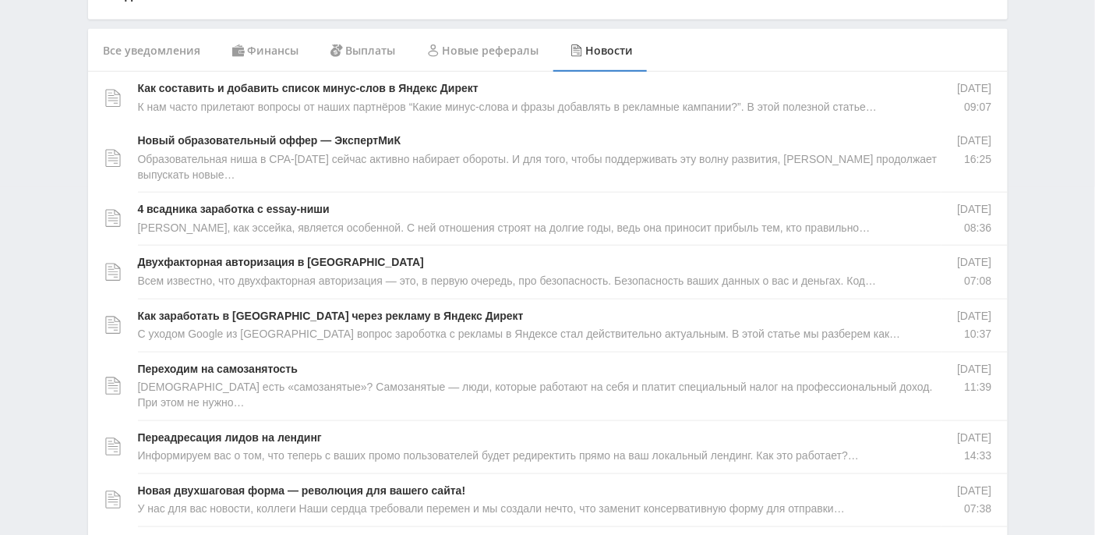
scroll to position [72, 0]
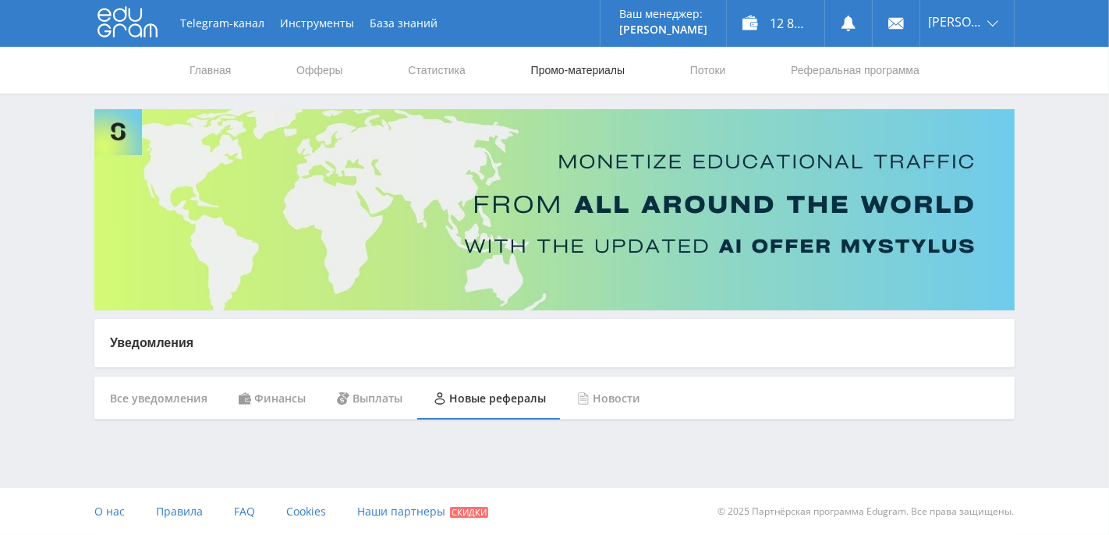
click at [544, 72] on link "Промо-материалы" at bounding box center [577, 70] width 97 height 47
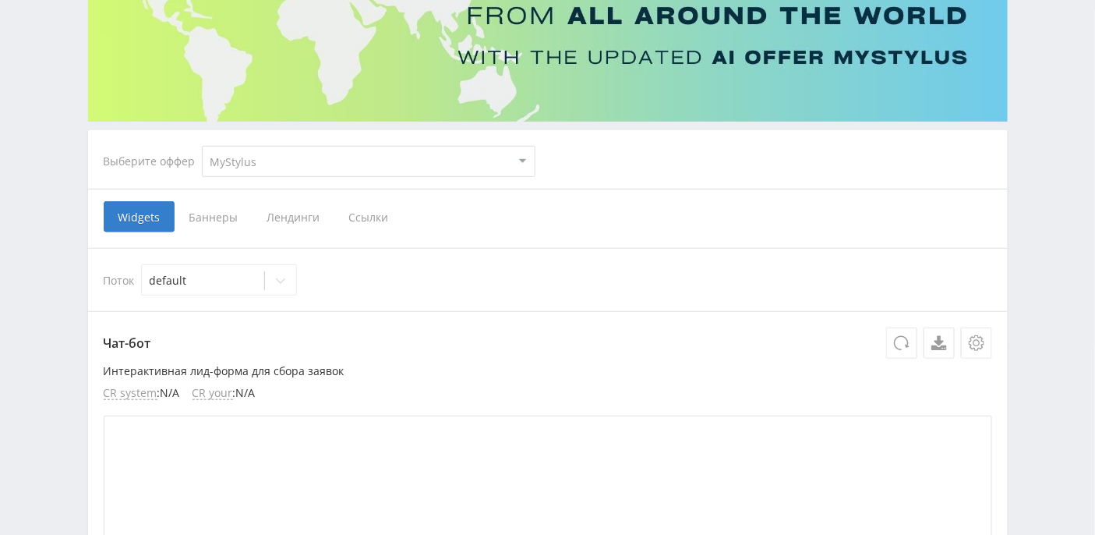
scroll to position [207, 0]
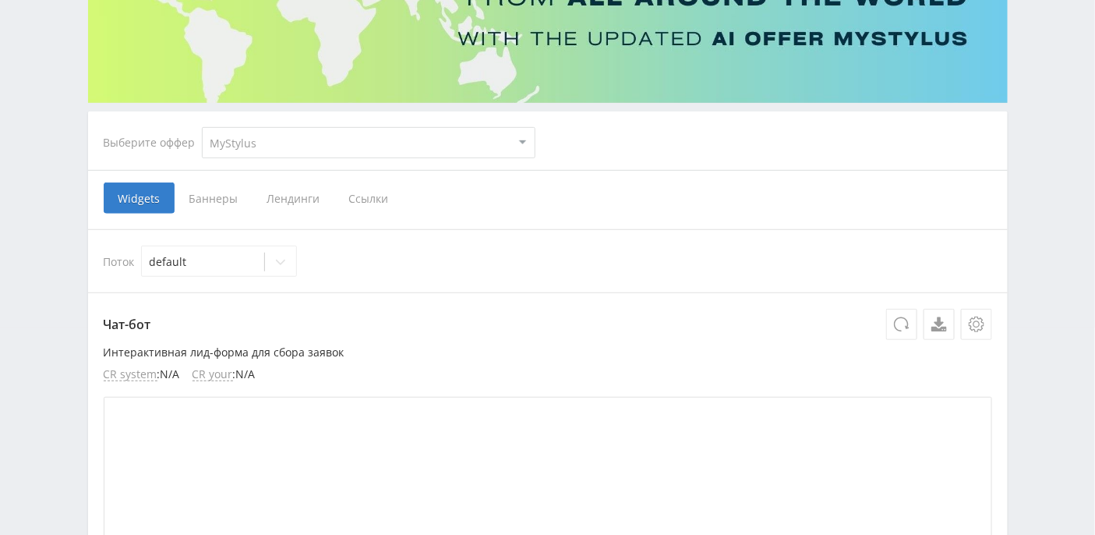
click at [395, 137] on select "MyStylus MyStylus - Revshare Кэмп Studybay Автор24 Studybay [GEOGRAPHIC_DATA] S…" at bounding box center [369, 142] width 334 height 31
select select "376"
click at [202, 127] on select "MyStylus MyStylus - Revshare Кэмп Studybay Автор24 Studybay [GEOGRAPHIC_DATA] S…" at bounding box center [369, 142] width 334 height 31
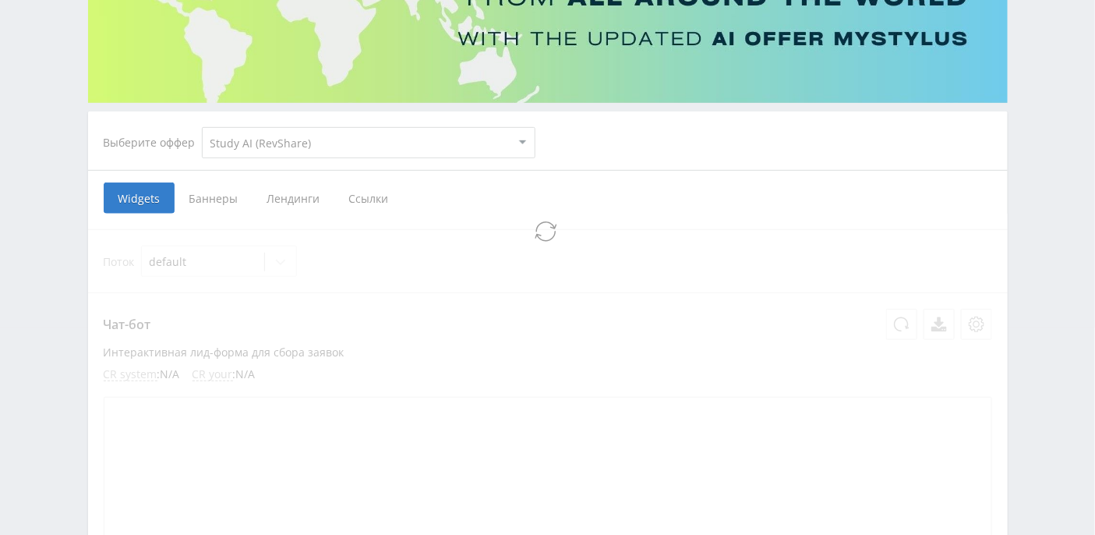
select select "376"
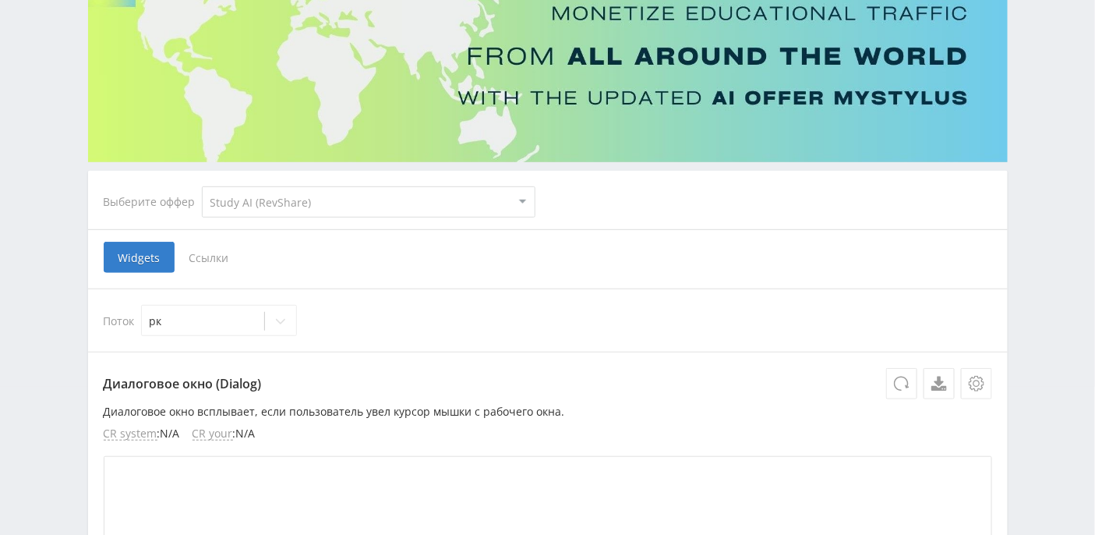
scroll to position [123, 0]
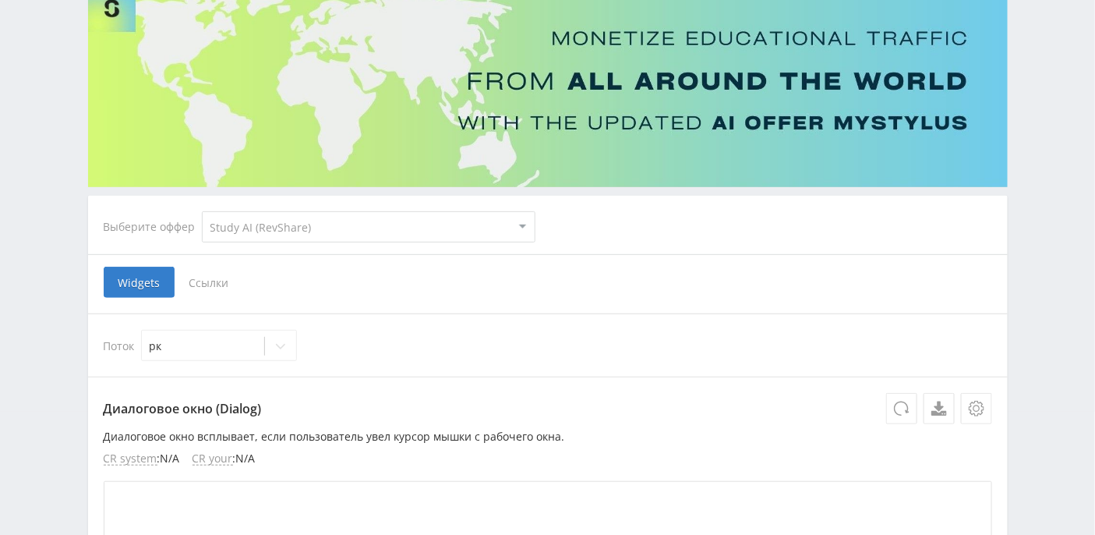
click at [208, 289] on span "Ссылки" at bounding box center [209, 282] width 69 height 31
click at [0, 0] on input "Ссылки" at bounding box center [0, 0] width 0 height 0
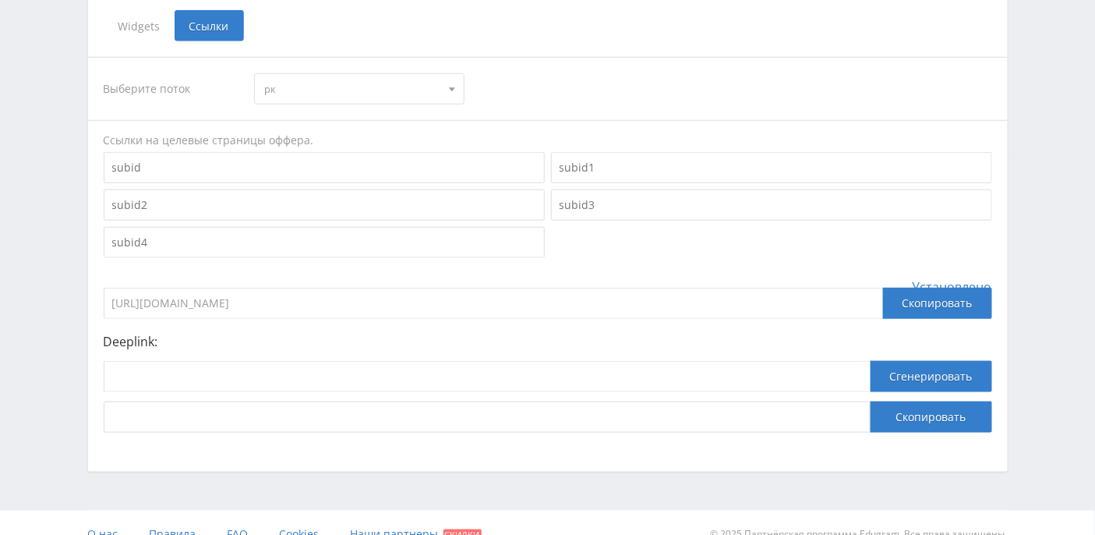
scroll to position [400, 0]
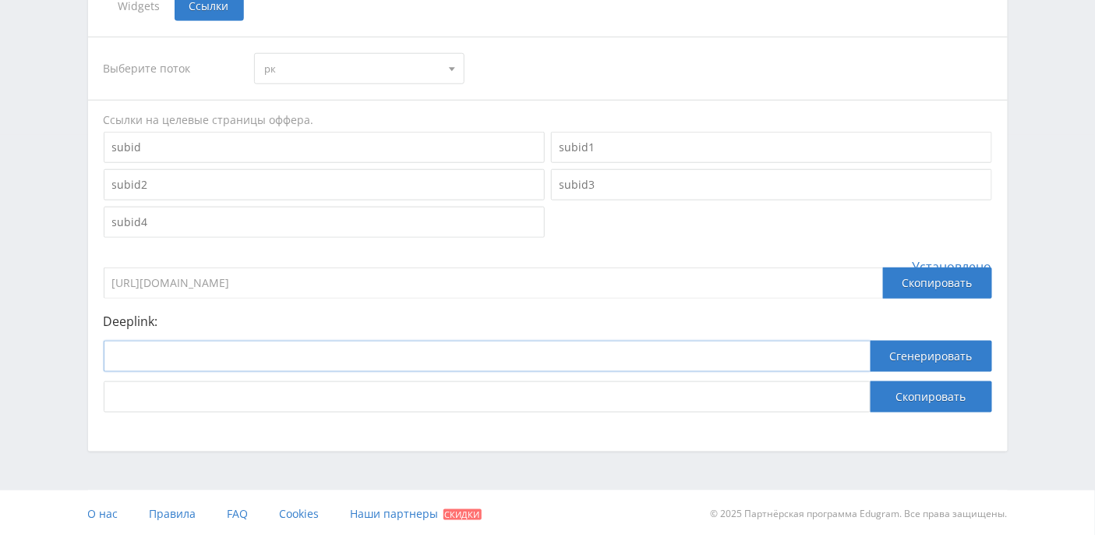
click at [171, 350] on input at bounding box center [487, 356] width 767 height 31
paste input "[URL]"
type input "[URL]"
click at [903, 348] on button "Сгенерировать" at bounding box center [932, 356] width 122 height 31
drag, startPoint x: 671, startPoint y: 398, endPoint x: 146, endPoint y: 378, distance: 525.8
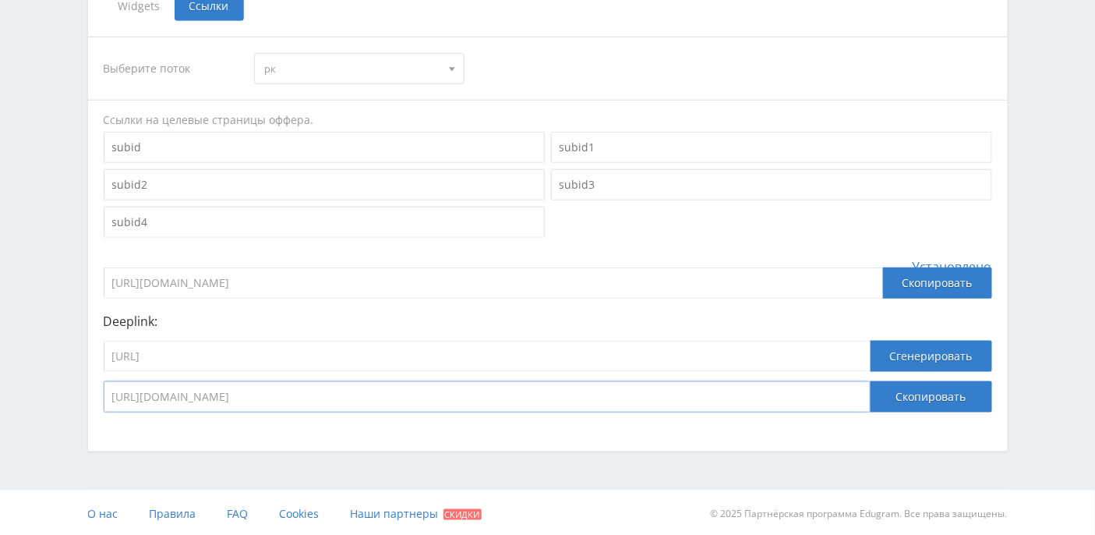
click at [146, 378] on div "[URL] Сгенерировать [URL][DOMAIN_NAME] Скопировать" at bounding box center [548, 377] width 889 height 72
click at [902, 402] on button "Скопировать" at bounding box center [932, 396] width 122 height 31
click at [614, 392] on input "[URL][DOMAIN_NAME]" at bounding box center [487, 396] width 767 height 31
drag, startPoint x: 202, startPoint y: 355, endPoint x: 150, endPoint y: 359, distance: 51.6
click at [150, 359] on input "[URL]" at bounding box center [487, 356] width 767 height 31
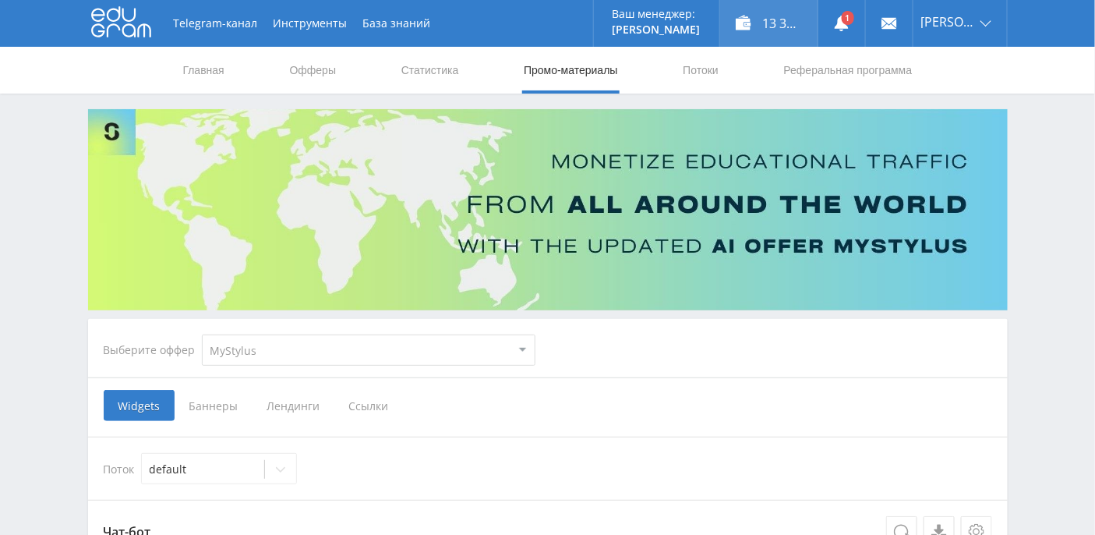
click at [802, 19] on div "13 376,39 ₽" at bounding box center [768, 23] width 97 height 47
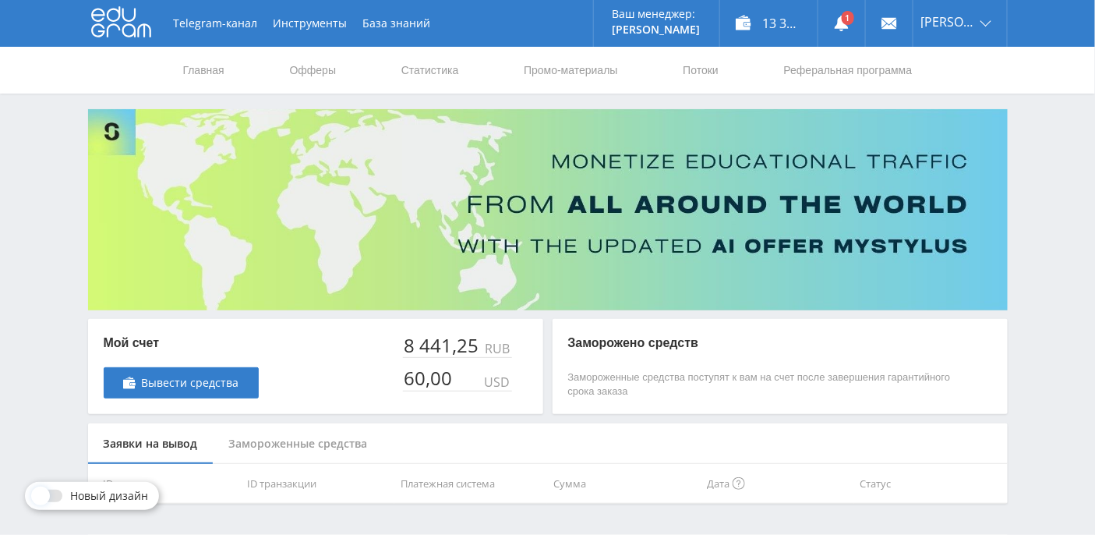
scroll to position [44, 0]
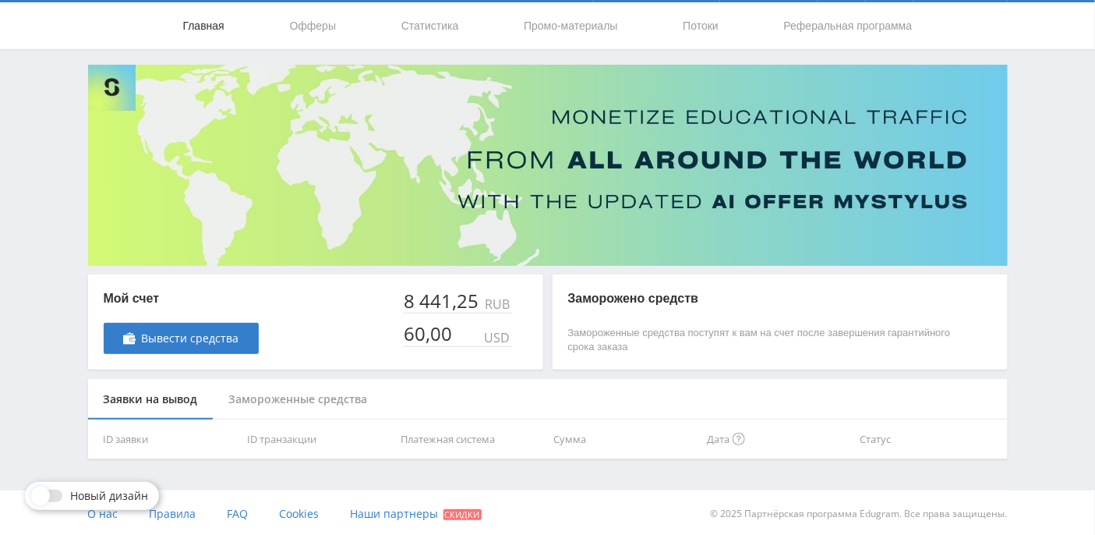
click at [210, 27] on link "Главная" at bounding box center [204, 25] width 44 height 47
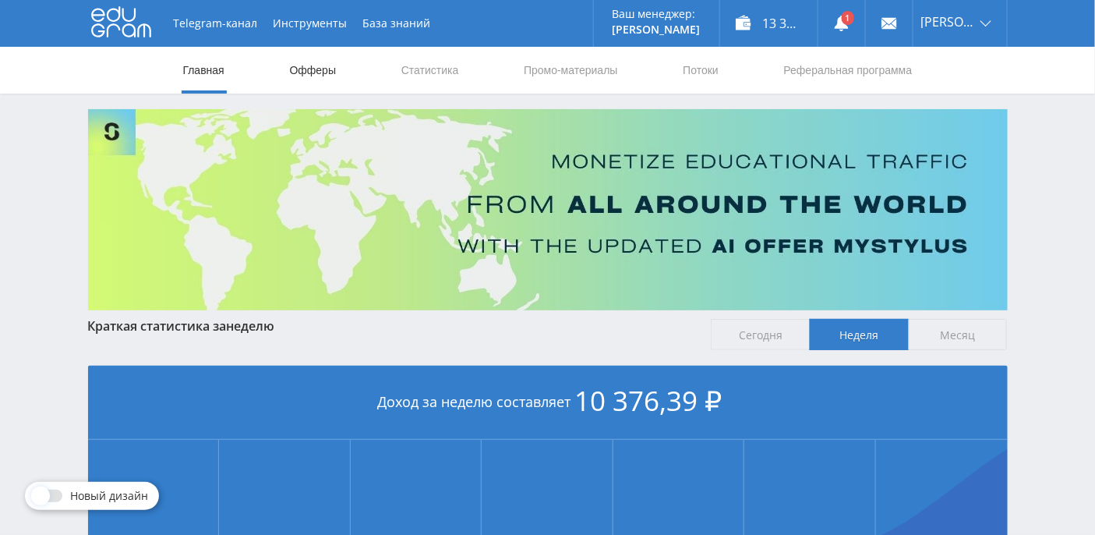
click at [318, 80] on link "Офферы" at bounding box center [313, 70] width 50 height 47
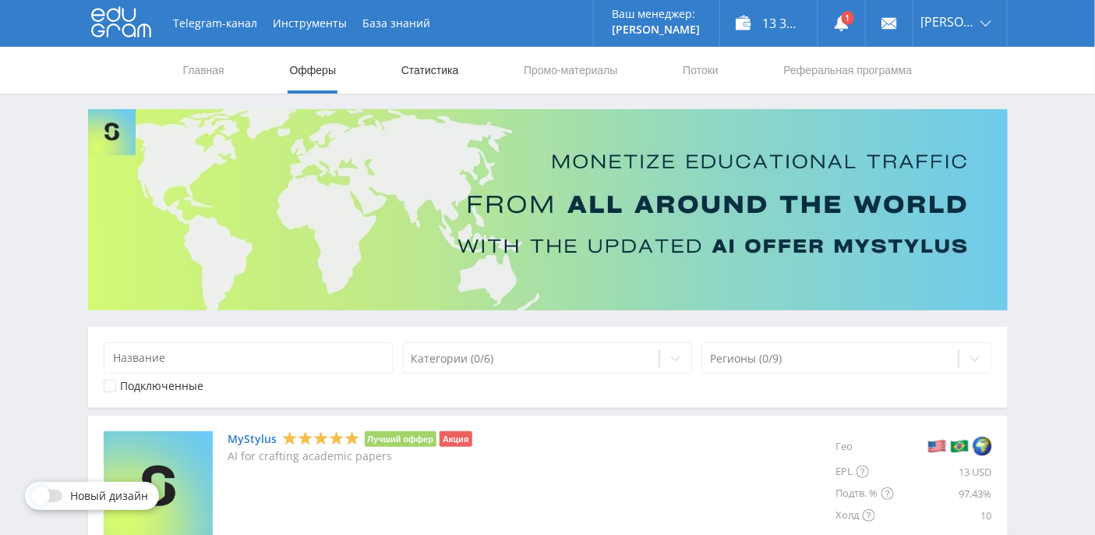
click at [445, 67] on link "Статистика" at bounding box center [430, 70] width 61 height 47
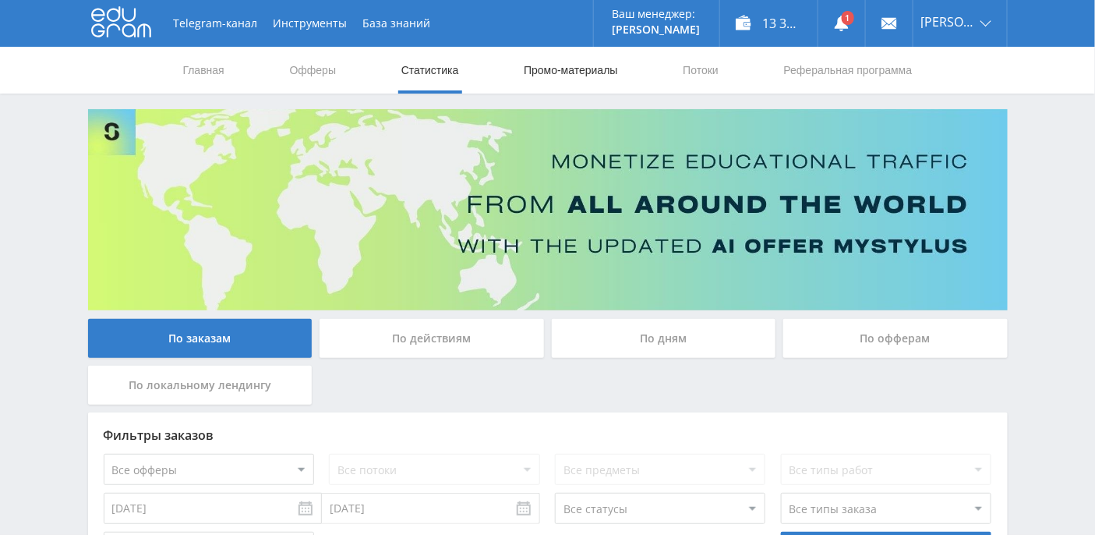
click at [564, 64] on link "Промо-материалы" at bounding box center [570, 70] width 97 height 47
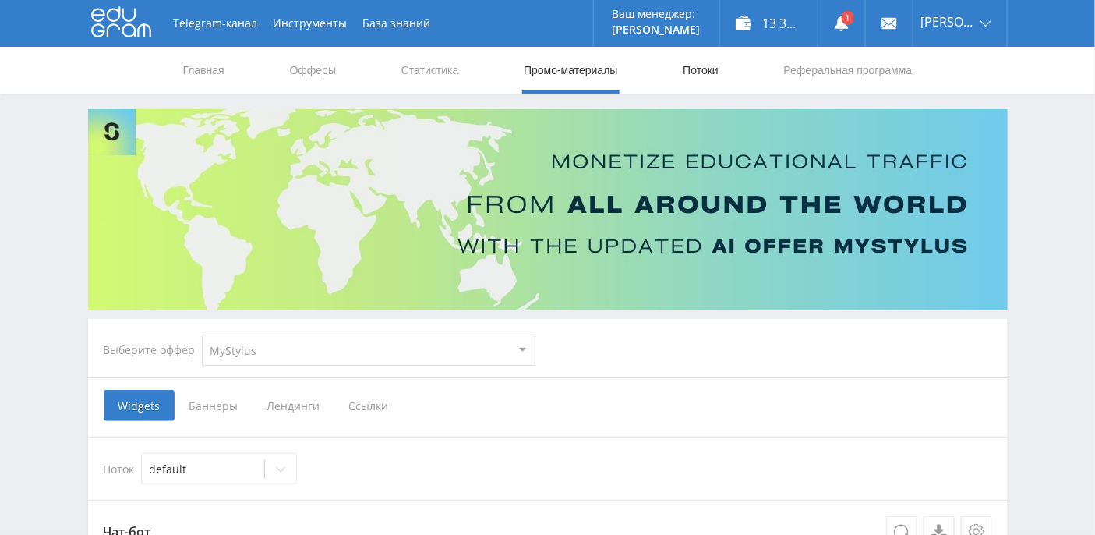
click at [713, 72] on link "Потоки" at bounding box center [700, 70] width 39 height 47
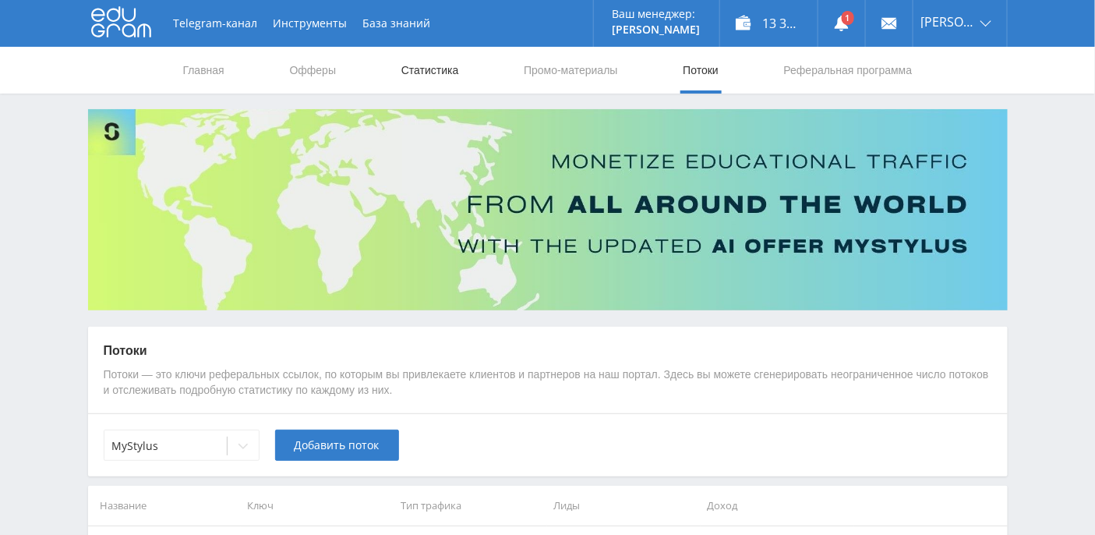
click at [405, 69] on link "Статистика" at bounding box center [430, 70] width 61 height 47
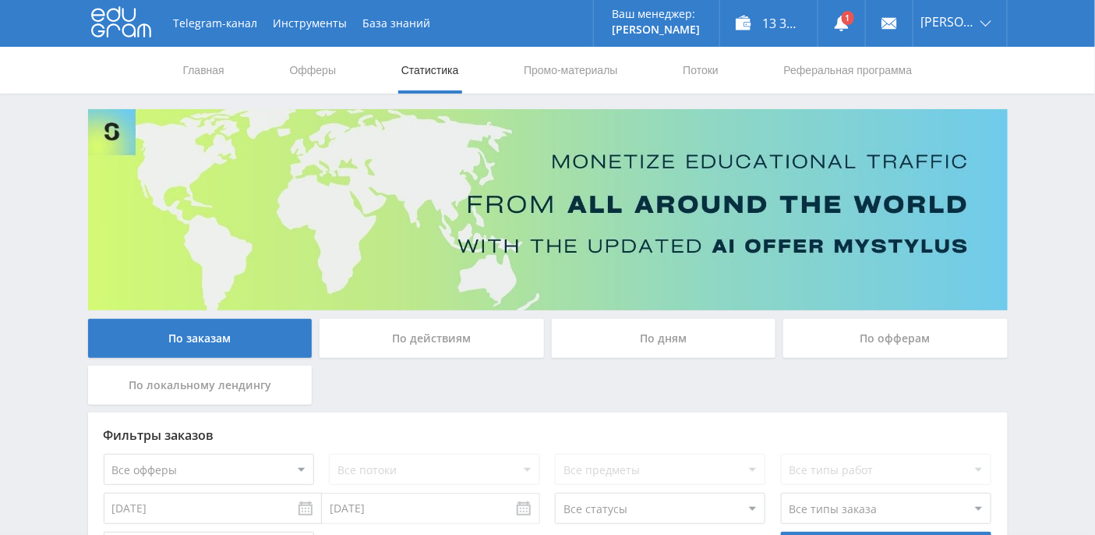
click at [446, 334] on div "По действиям" at bounding box center [432, 338] width 225 height 39
click at [0, 0] on input "По действиям" at bounding box center [0, 0] width 0 height 0
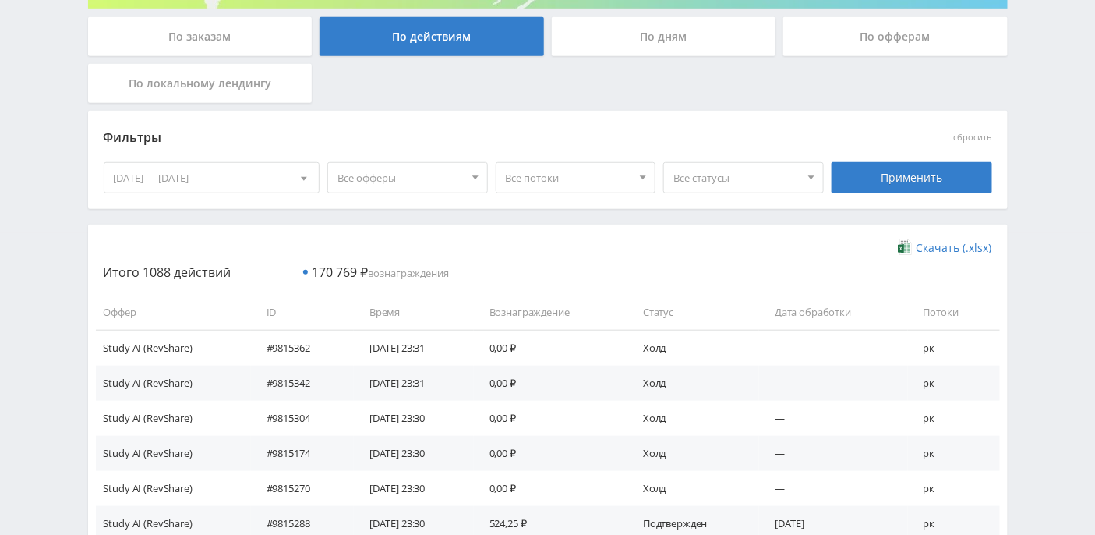
scroll to position [314, 0]
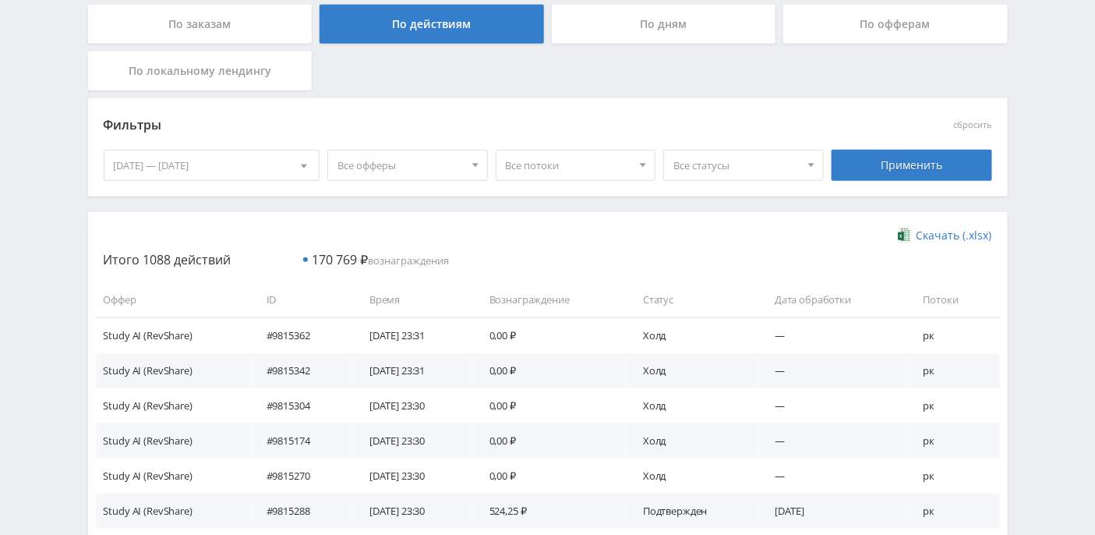
click at [800, 169] on span "Все статусы" at bounding box center [737, 165] width 126 height 30
click at [730, 235] on button "Подтвержден" at bounding box center [743, 238] width 159 height 22
click at [925, 159] on div "Применить" at bounding box center [912, 165] width 161 height 31
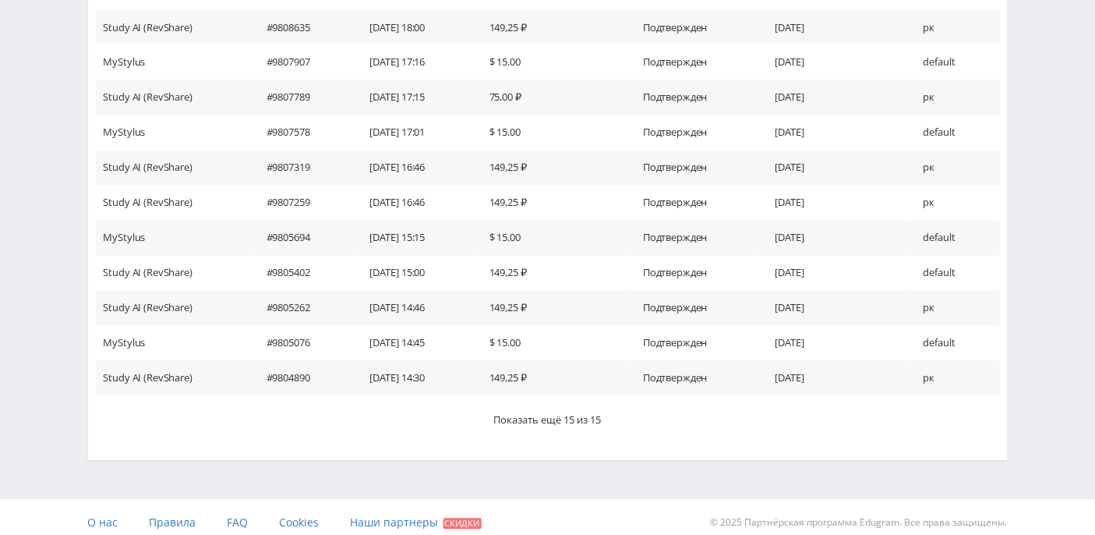
scroll to position [947, 0]
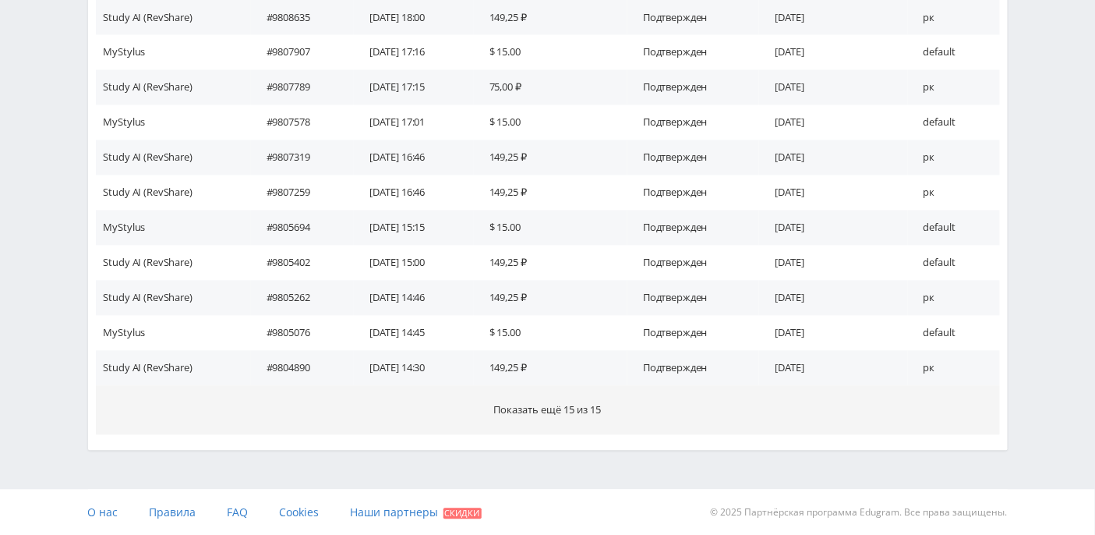
click at [516, 406] on span "Показать ещё 15 из 15" at bounding box center [548, 410] width 108 height 14
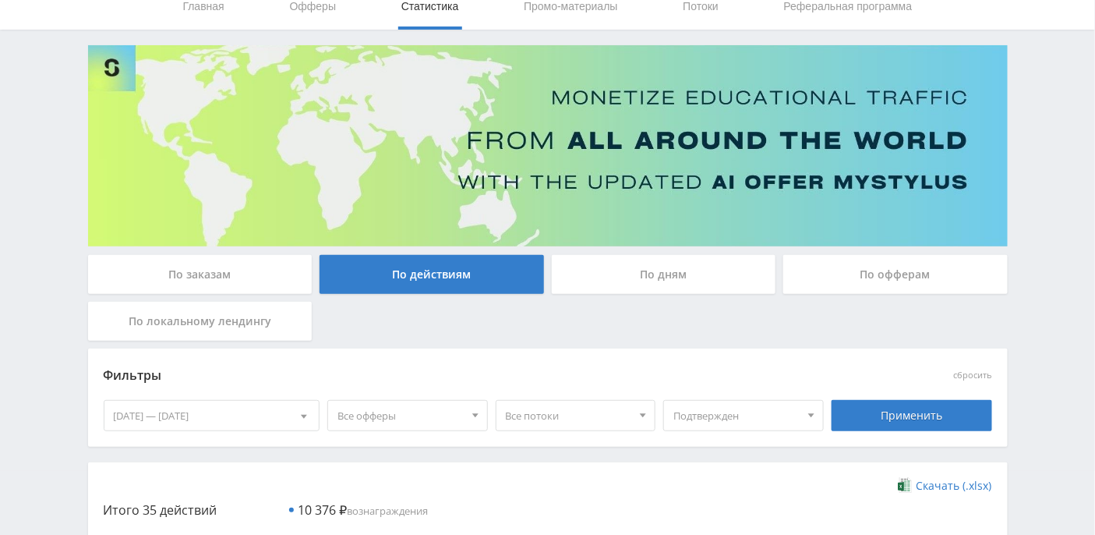
scroll to position [0, 0]
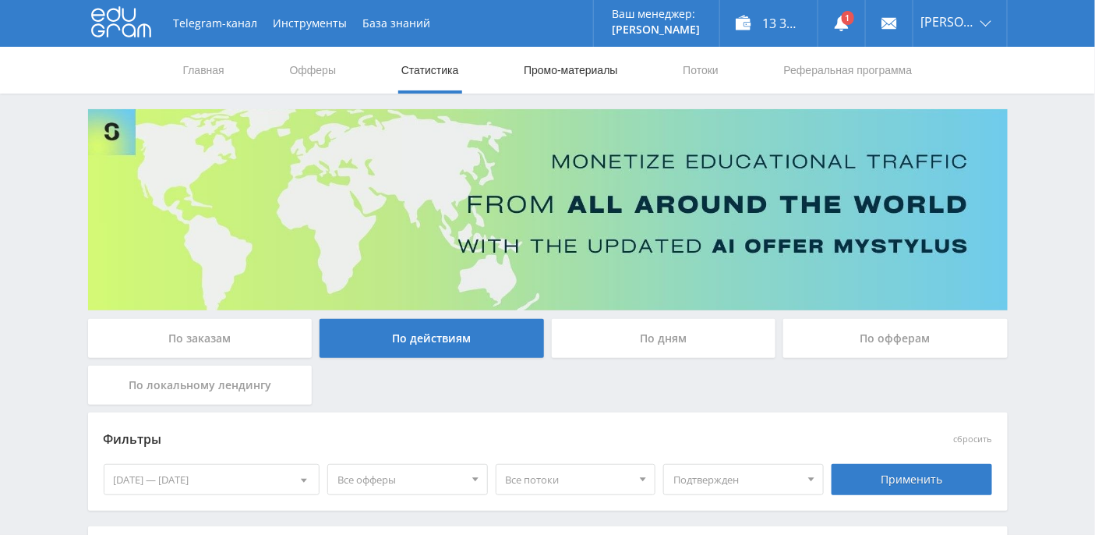
click at [568, 65] on link "Промо-материалы" at bounding box center [570, 70] width 97 height 47
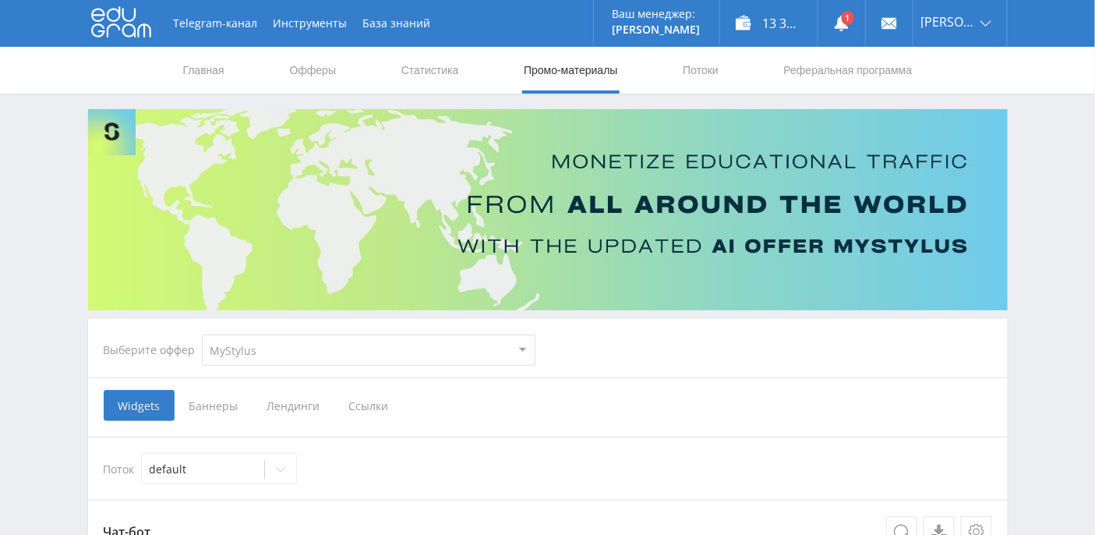
click at [378, 352] on select "MyStylus MyStylus - Revshare Кэмп Studybay Автор24 Studybay [GEOGRAPHIC_DATA] S…" at bounding box center [369, 349] width 334 height 31
select select "376"
click at [202, 334] on select "MyStylus MyStylus - Revshare Кэмп Studybay Автор24 Studybay [GEOGRAPHIC_DATA] S…" at bounding box center [369, 349] width 334 height 31
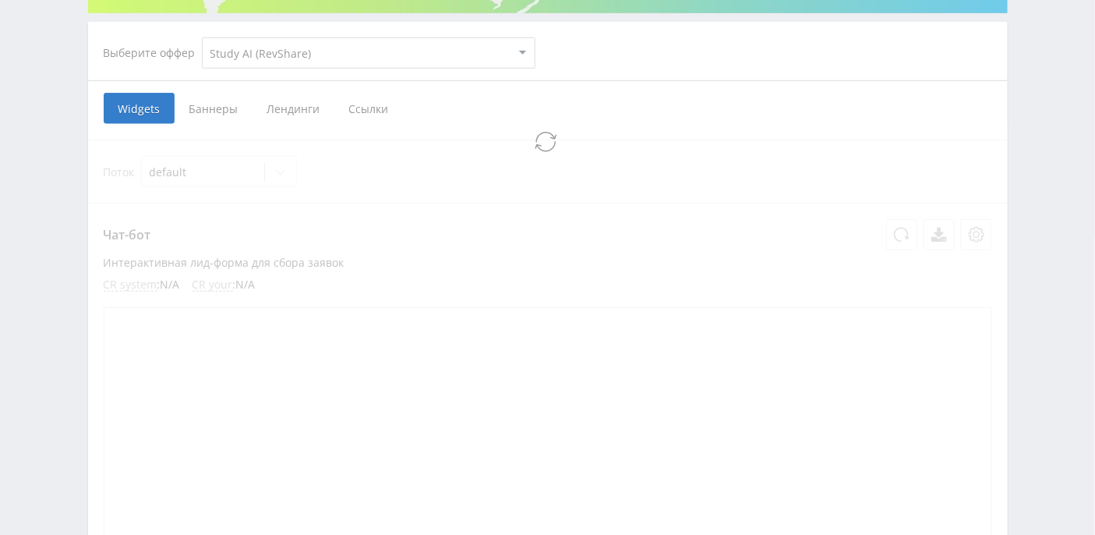
select select "376"
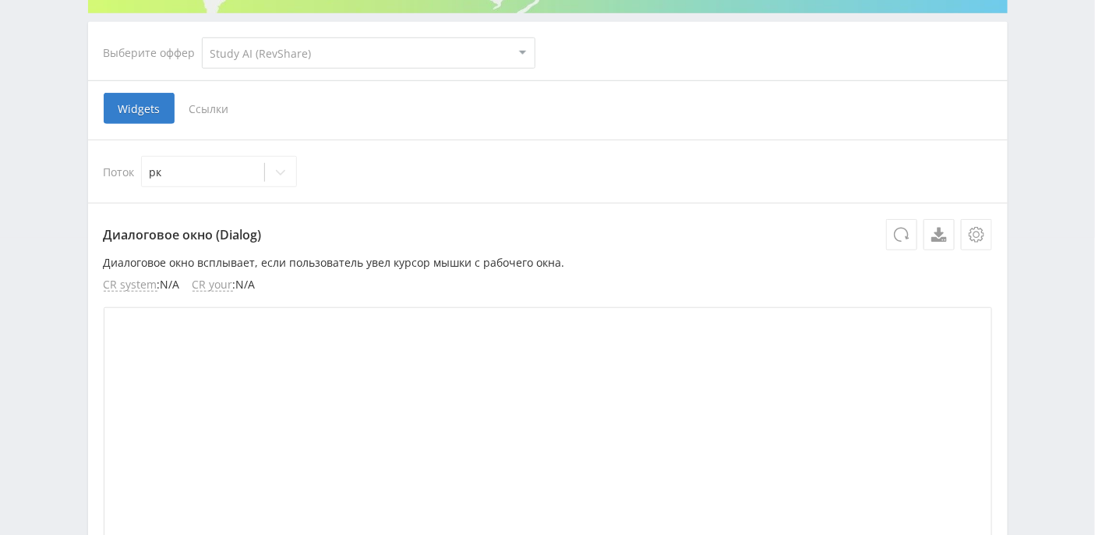
click at [196, 105] on span "Ссылки" at bounding box center [209, 108] width 69 height 31
click at [0, 0] on input "Ссылки" at bounding box center [0, 0] width 0 height 0
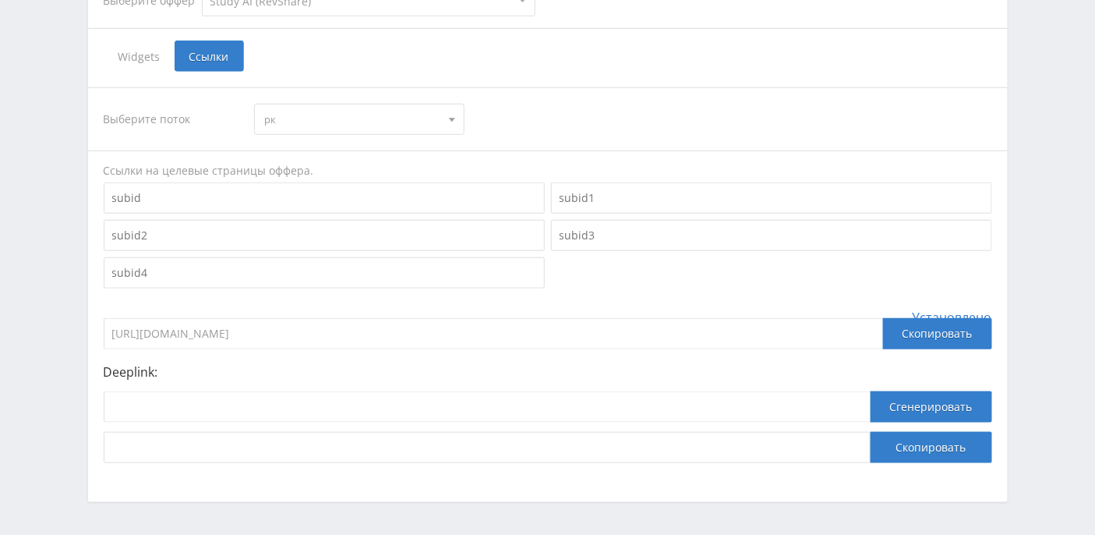
scroll to position [400, 0]
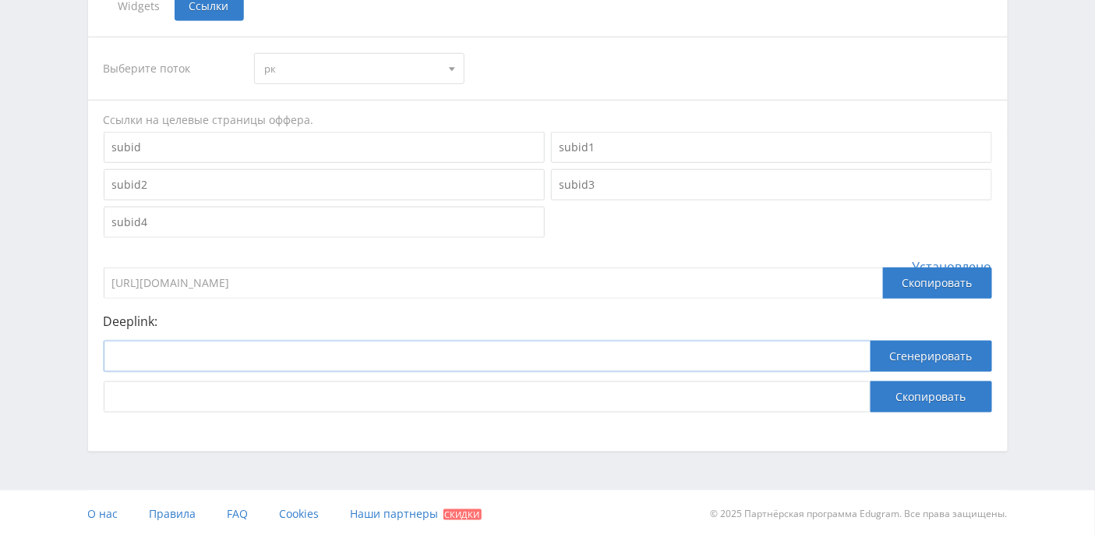
click at [249, 353] on input at bounding box center [487, 356] width 767 height 31
paste input "[URL]"
type input "[URL]"
click at [957, 352] on button "Сгенерировать" at bounding box center [932, 356] width 122 height 31
drag, startPoint x: 625, startPoint y: 394, endPoint x: 42, endPoint y: 383, distance: 583.2
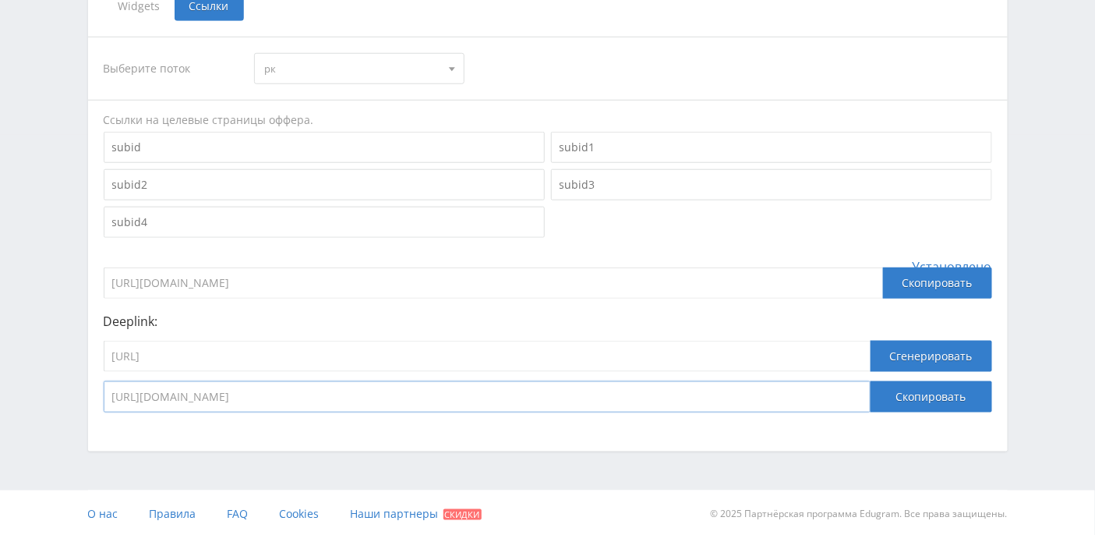
click at [42, 383] on div "Telegram-канал Инструменты База знаний Ваш менеджер: [PERSON_NAME] Alex Online …" at bounding box center [547, 68] width 1095 height 937
